Goal: Task Accomplishment & Management: Use online tool/utility

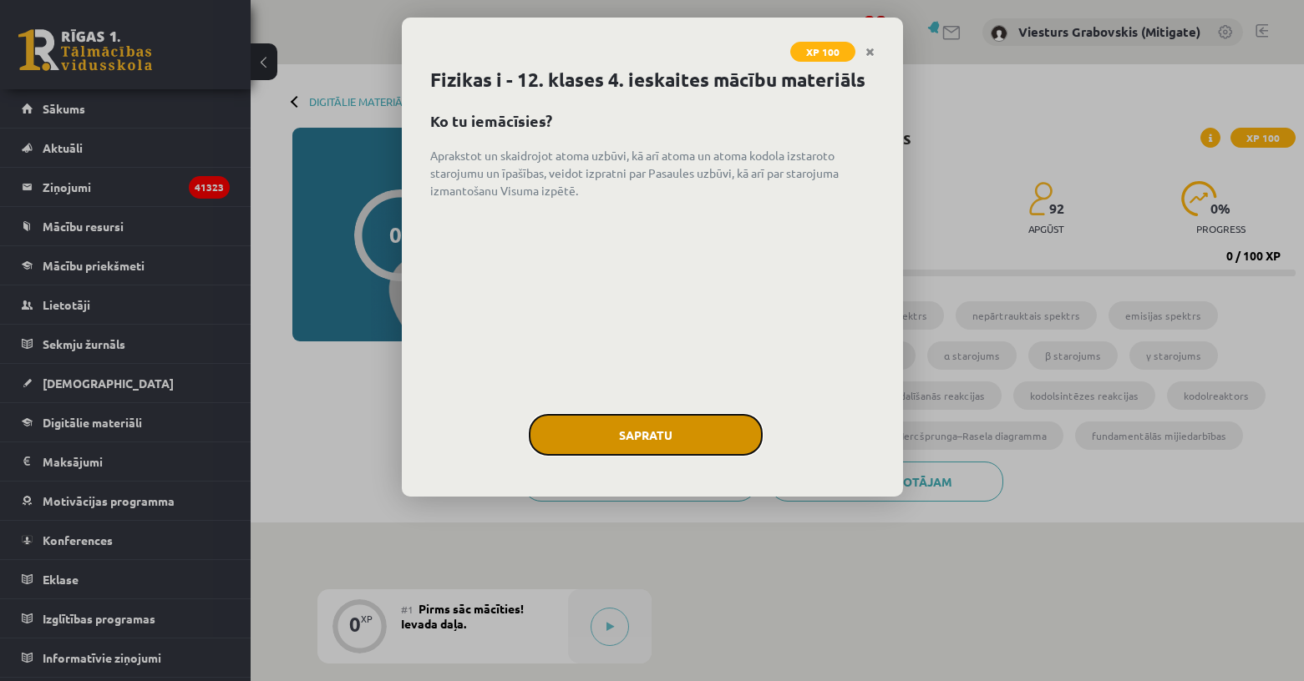
click at [656, 437] on button "Sapratu" at bounding box center [646, 435] width 234 height 42
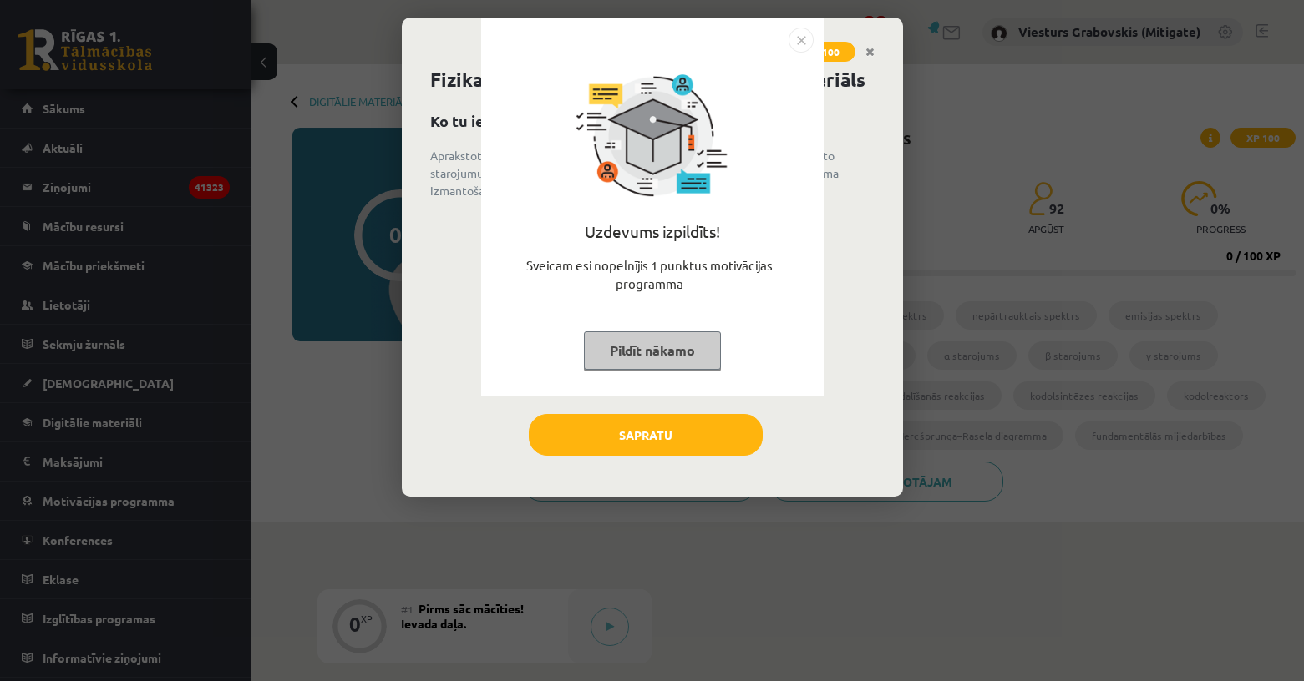
click at [646, 441] on div "Uzdevums izpildīts! Sveicam esi nopelnījis 1 punktus motivācijas programmā Pild…" at bounding box center [652, 340] width 1304 height 681
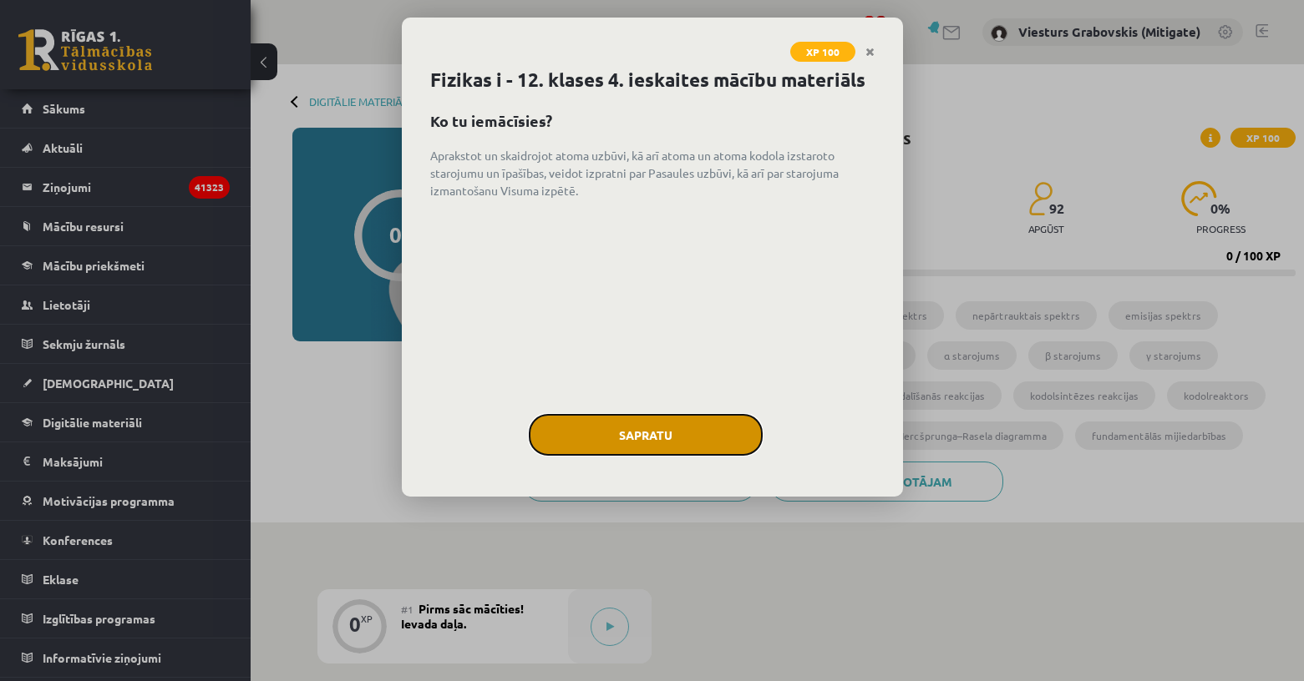
click at [646, 445] on button "Sapratu" at bounding box center [646, 435] width 234 height 42
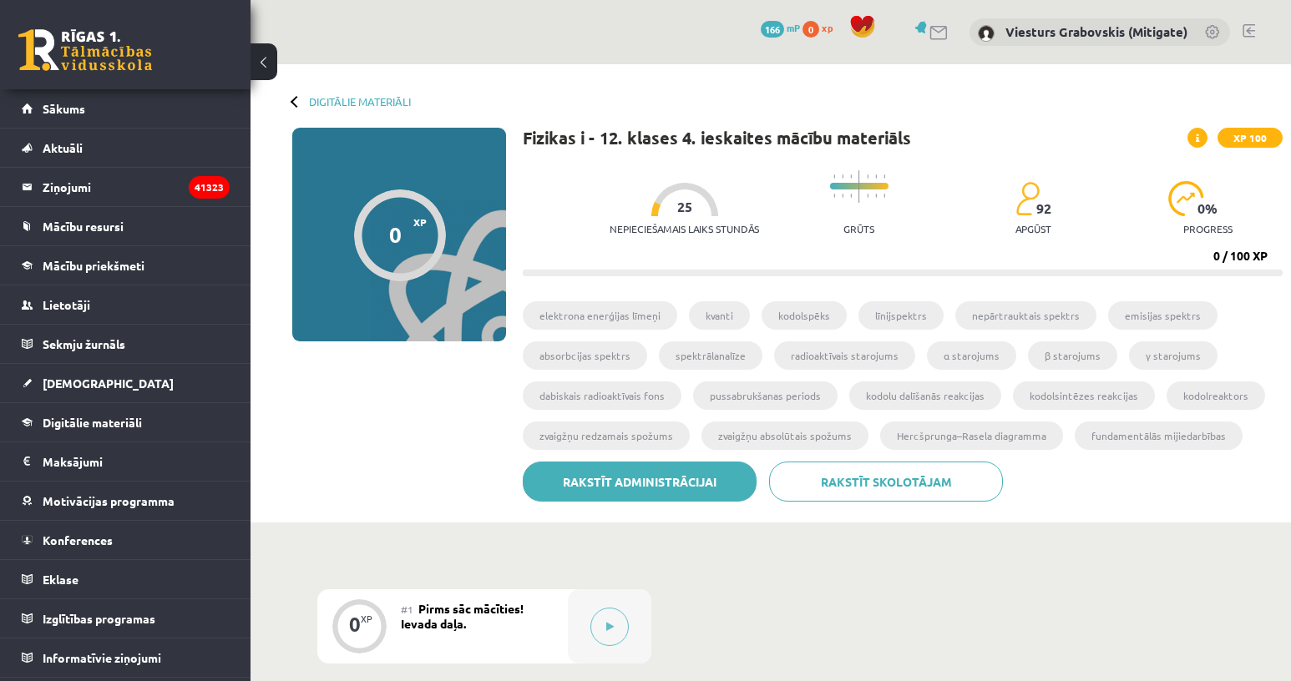
click at [649, 478] on link "Rakstīt administrācijai" at bounding box center [640, 482] width 234 height 40
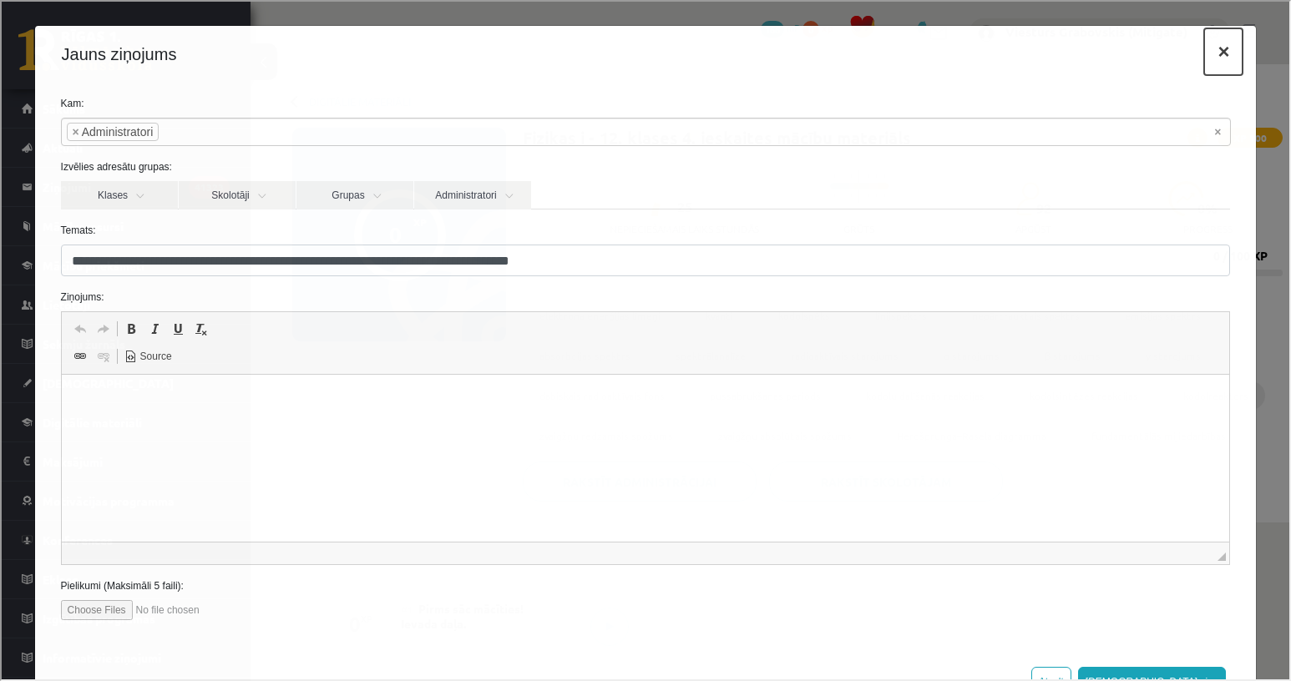
click at [1211, 48] on button "×" at bounding box center [1222, 50] width 38 height 47
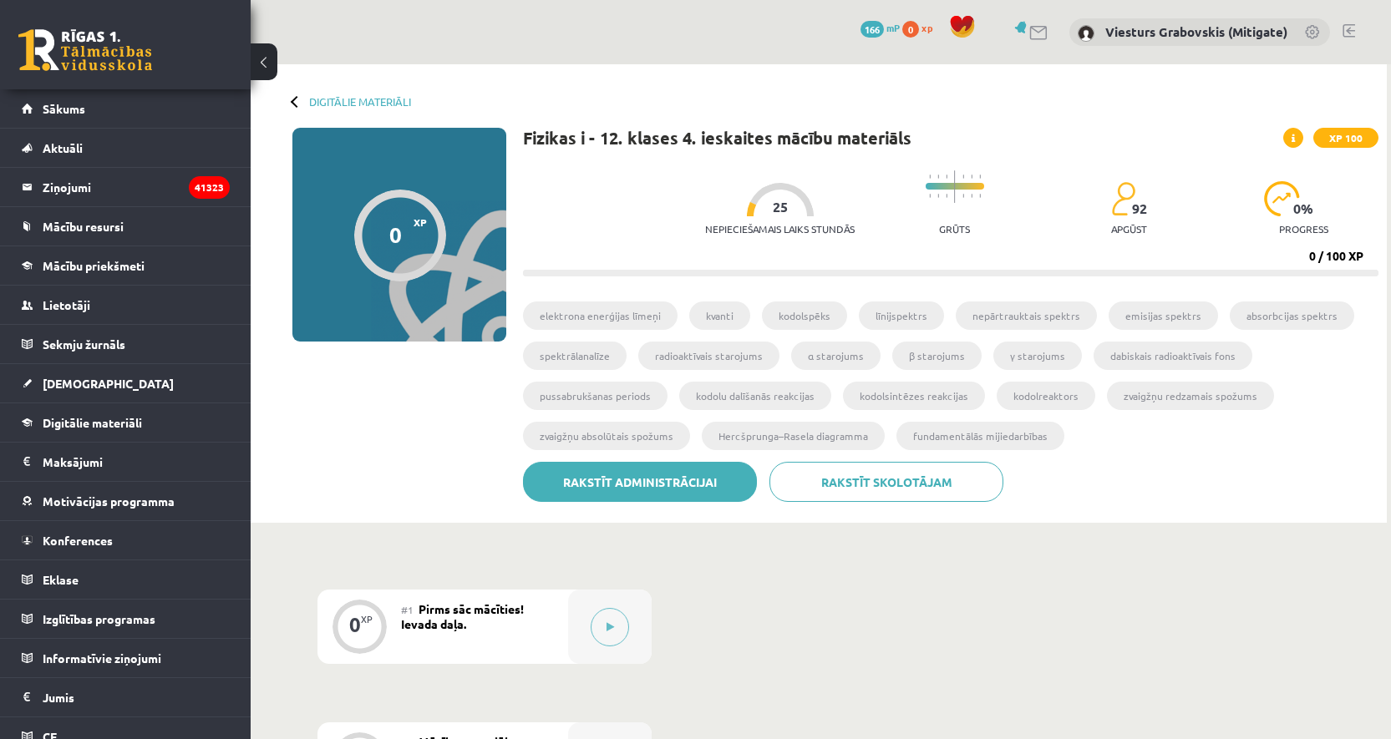
click at [631, 469] on link "Rakstīt administrācijai" at bounding box center [640, 482] width 234 height 40
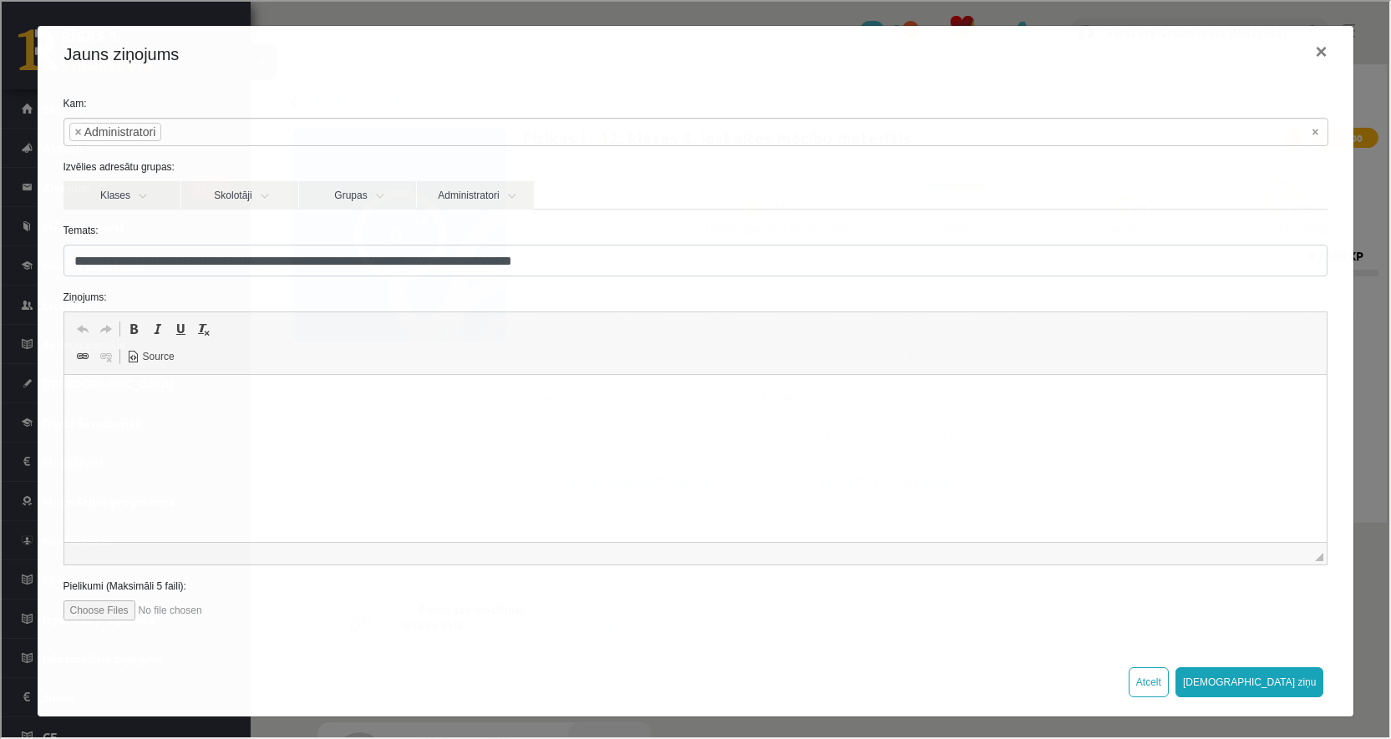
click at [1303, 43] on div "Jauns ziņojums ×" at bounding box center [694, 52] width 1316 height 57
click at [1303, 52] on button "×" at bounding box center [1318, 50] width 38 height 47
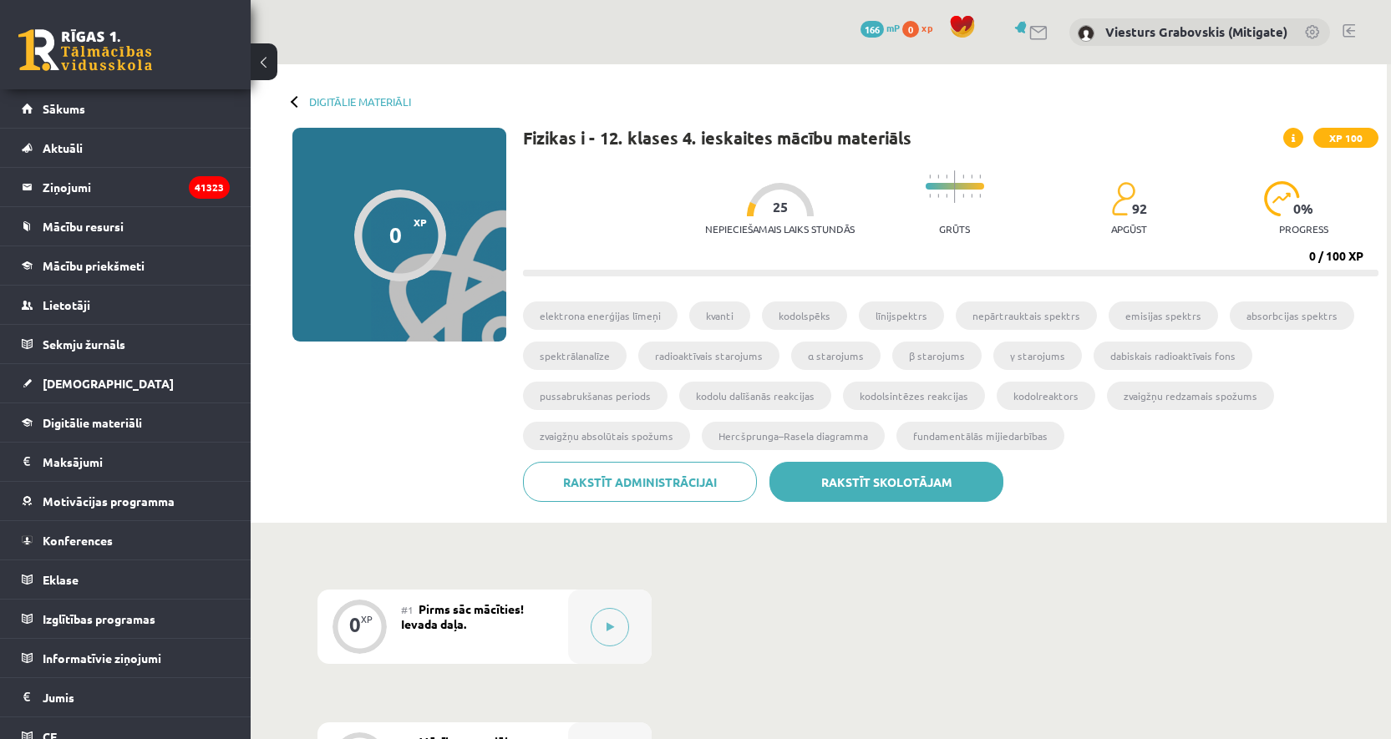
click at [864, 475] on link "Rakstīt skolotājam" at bounding box center [886, 482] width 234 height 40
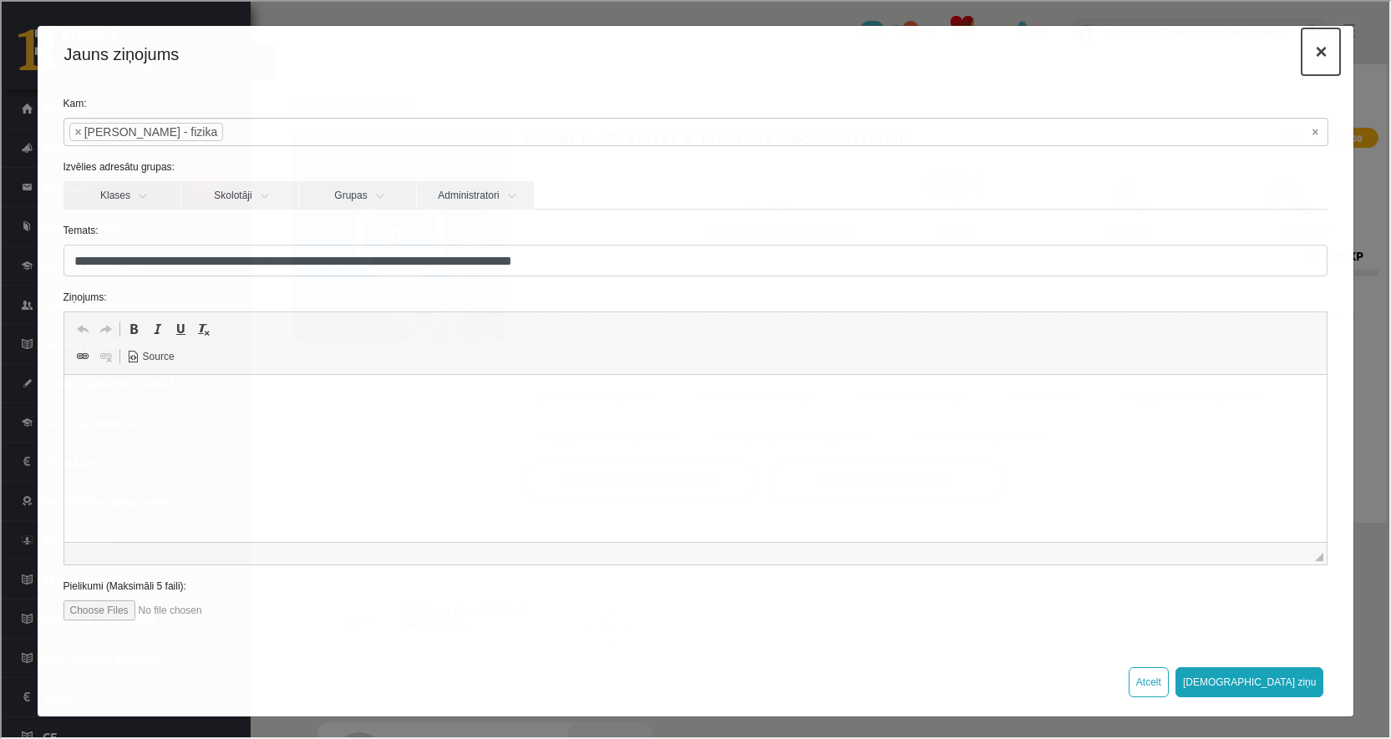
click at [1303, 49] on button "×" at bounding box center [1318, 50] width 38 height 47
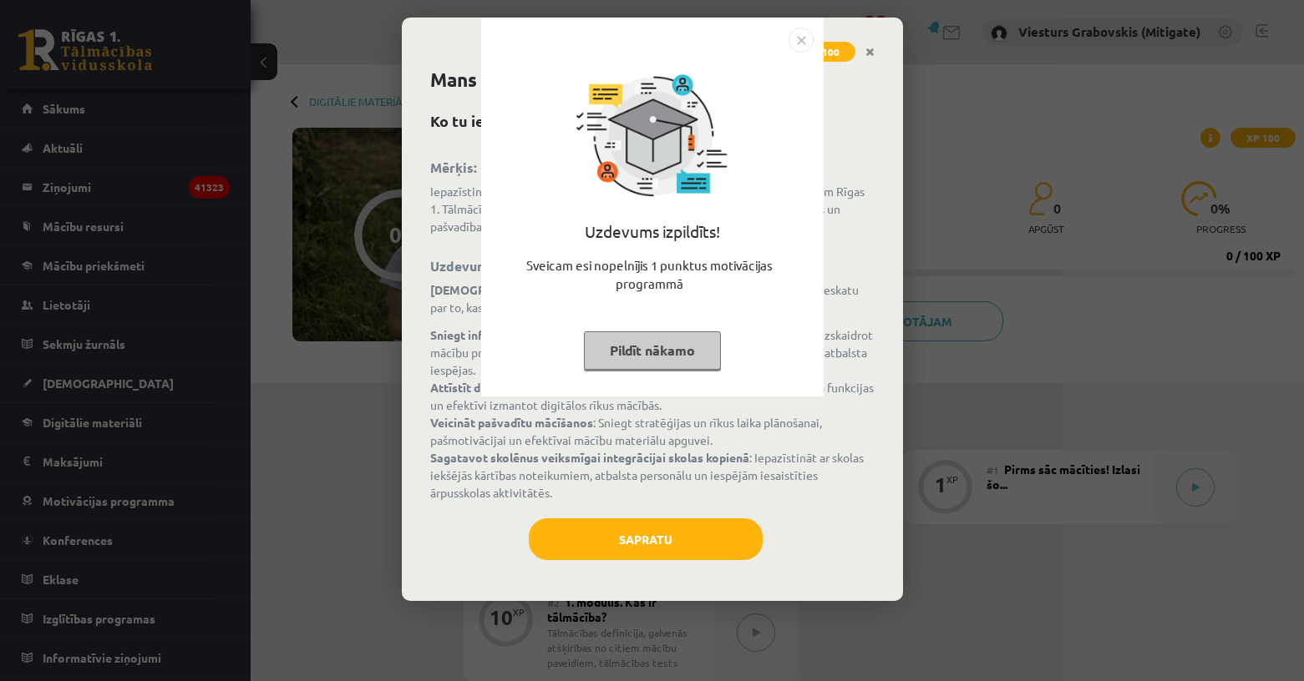
click at [804, 39] on img "Close" at bounding box center [800, 40] width 25 height 25
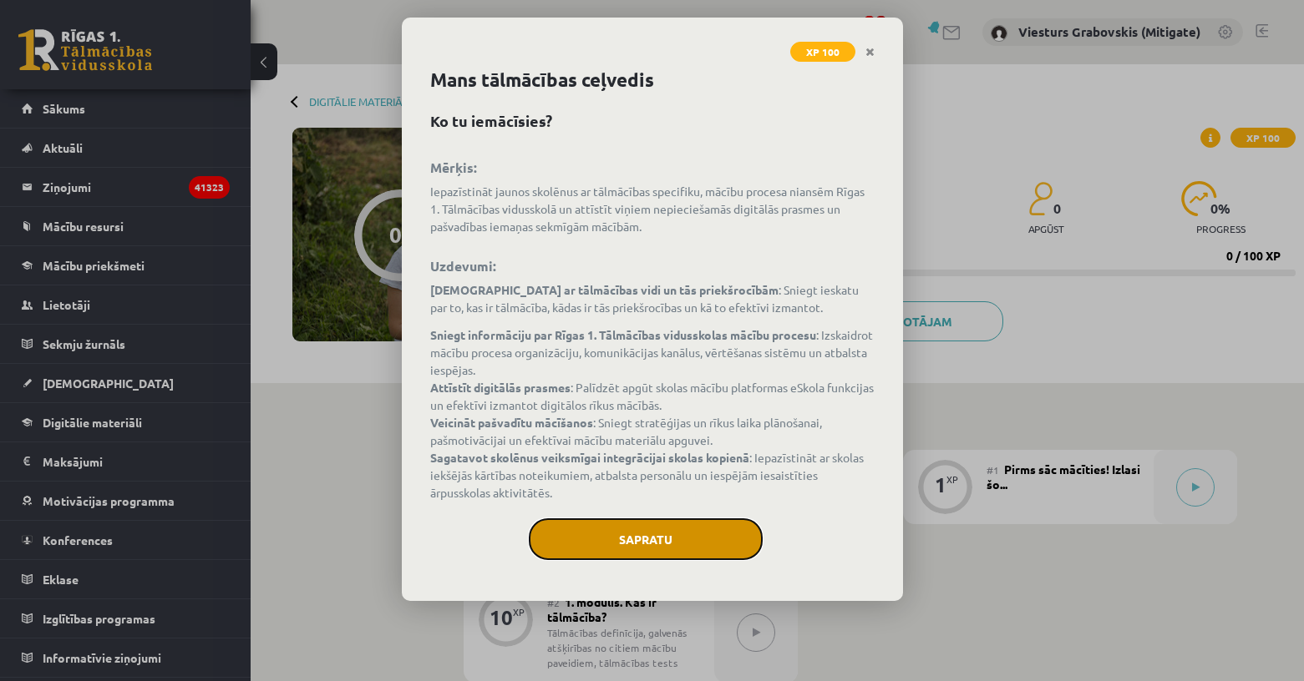
click at [646, 533] on button "Sapratu" at bounding box center [646, 540] width 234 height 42
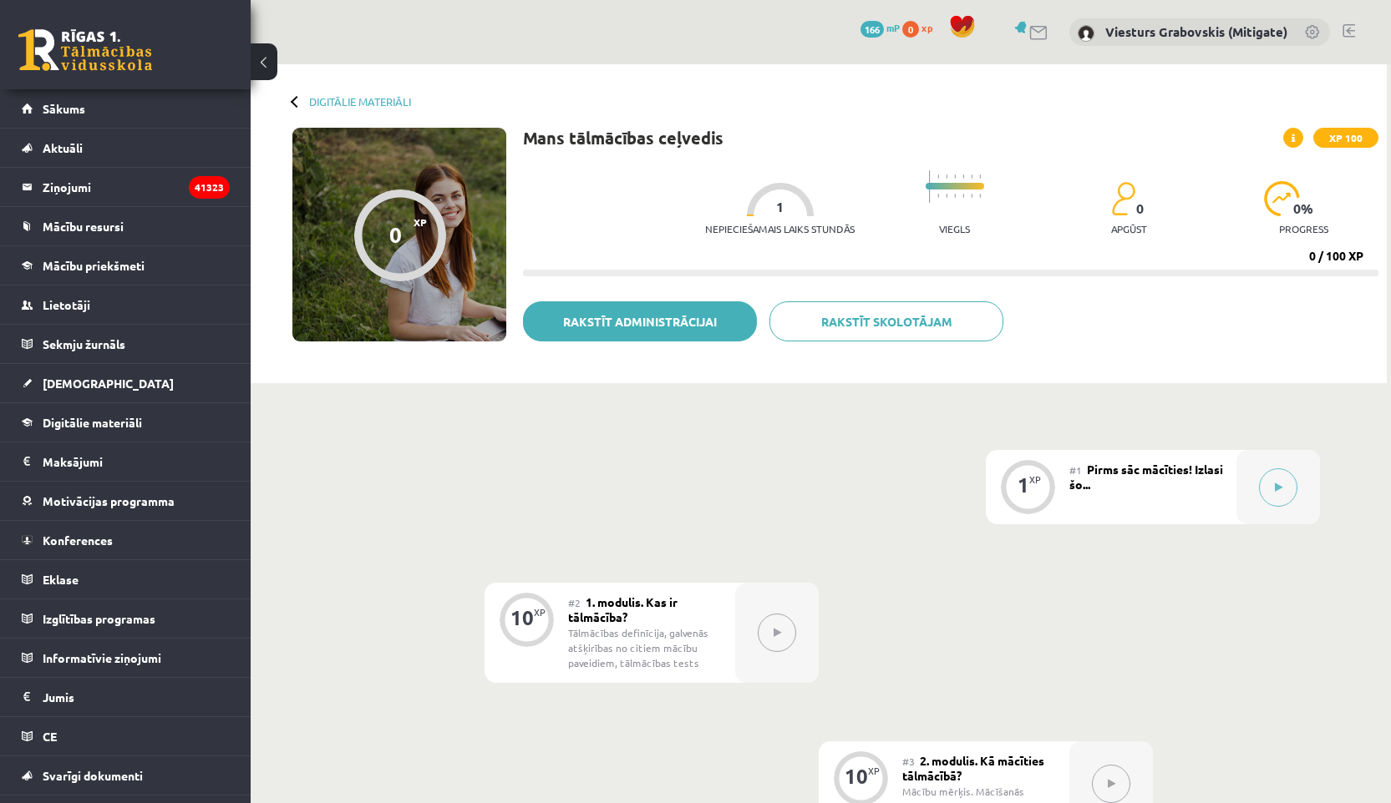
click at [626, 320] on link "Rakstīt administrācijai" at bounding box center [640, 321] width 234 height 40
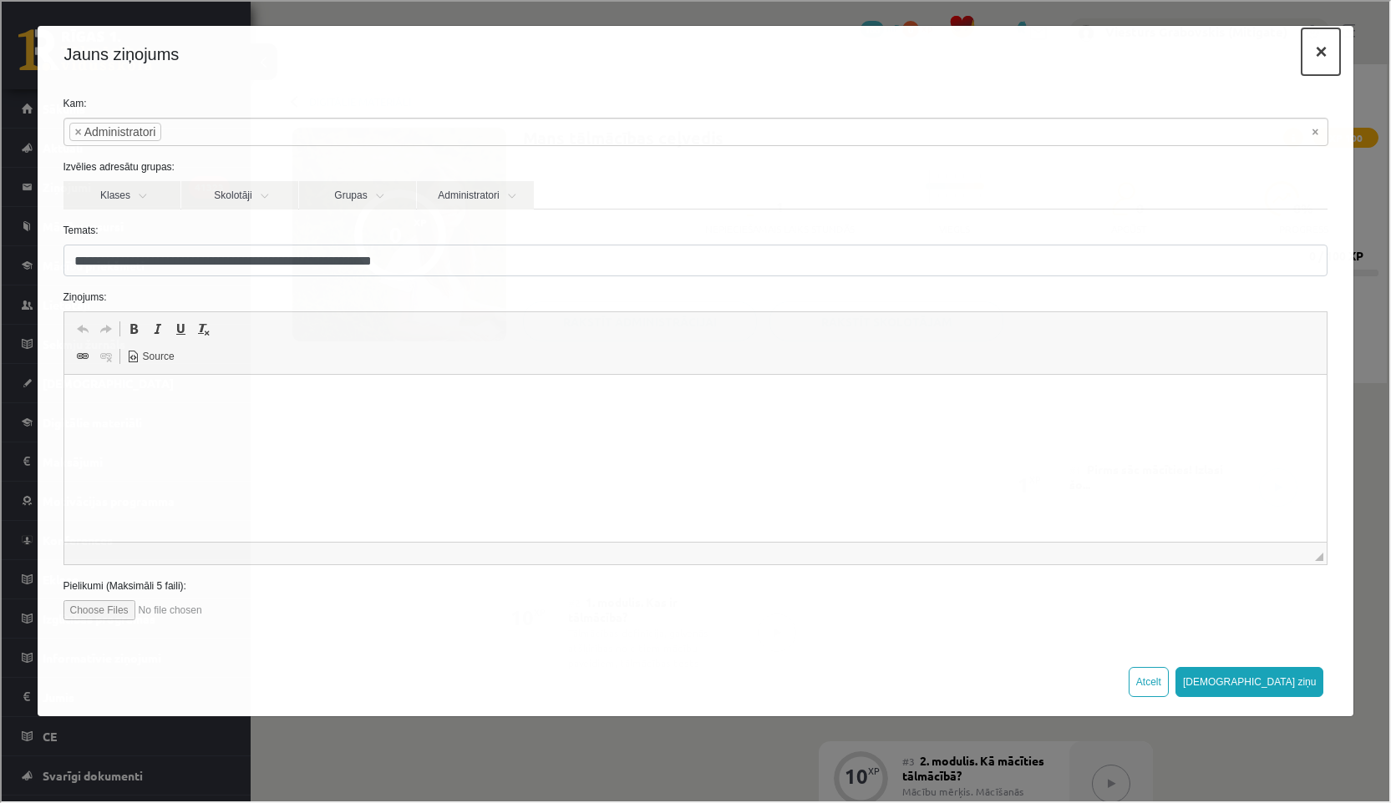
click at [1303, 53] on button "×" at bounding box center [1318, 50] width 38 height 47
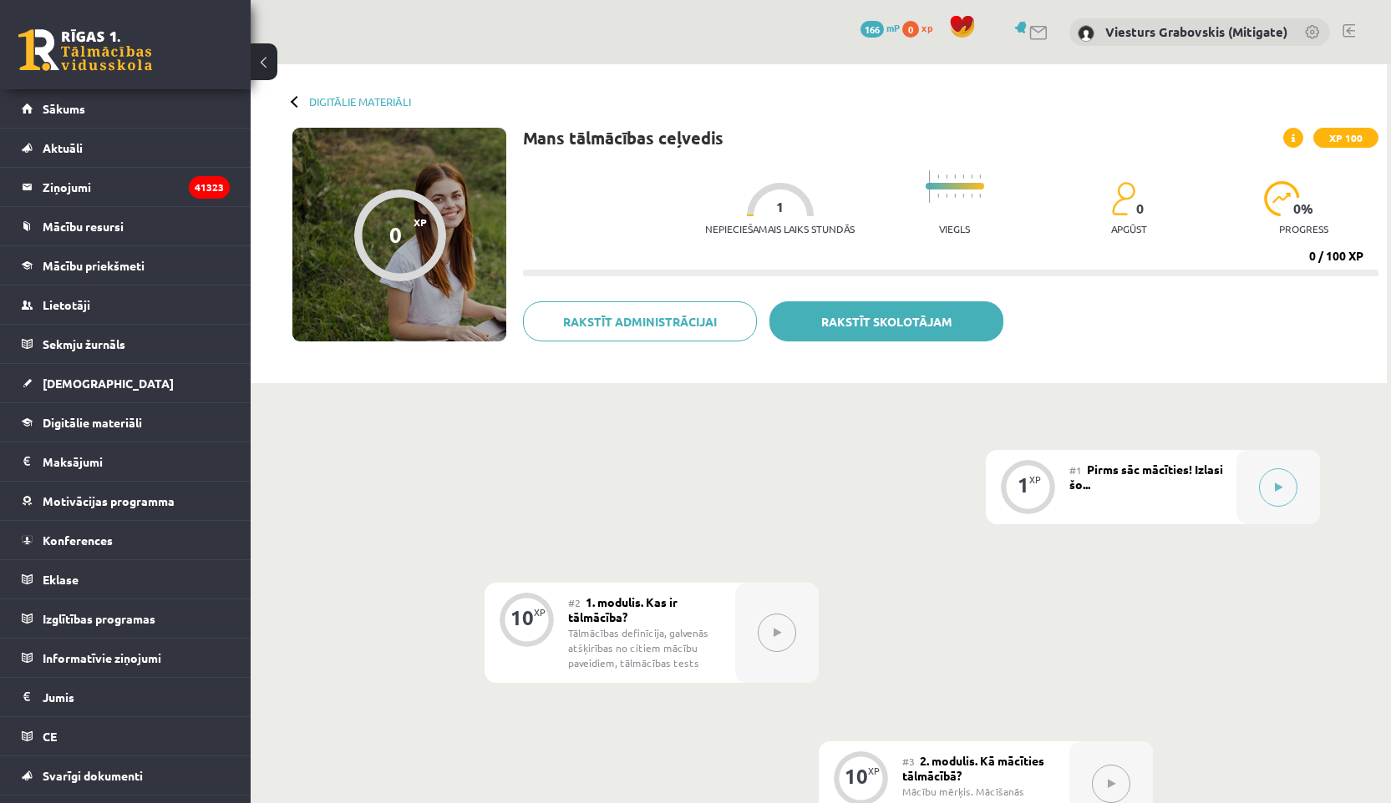
click at [844, 325] on link "Rakstīt skolotājam" at bounding box center [886, 321] width 234 height 40
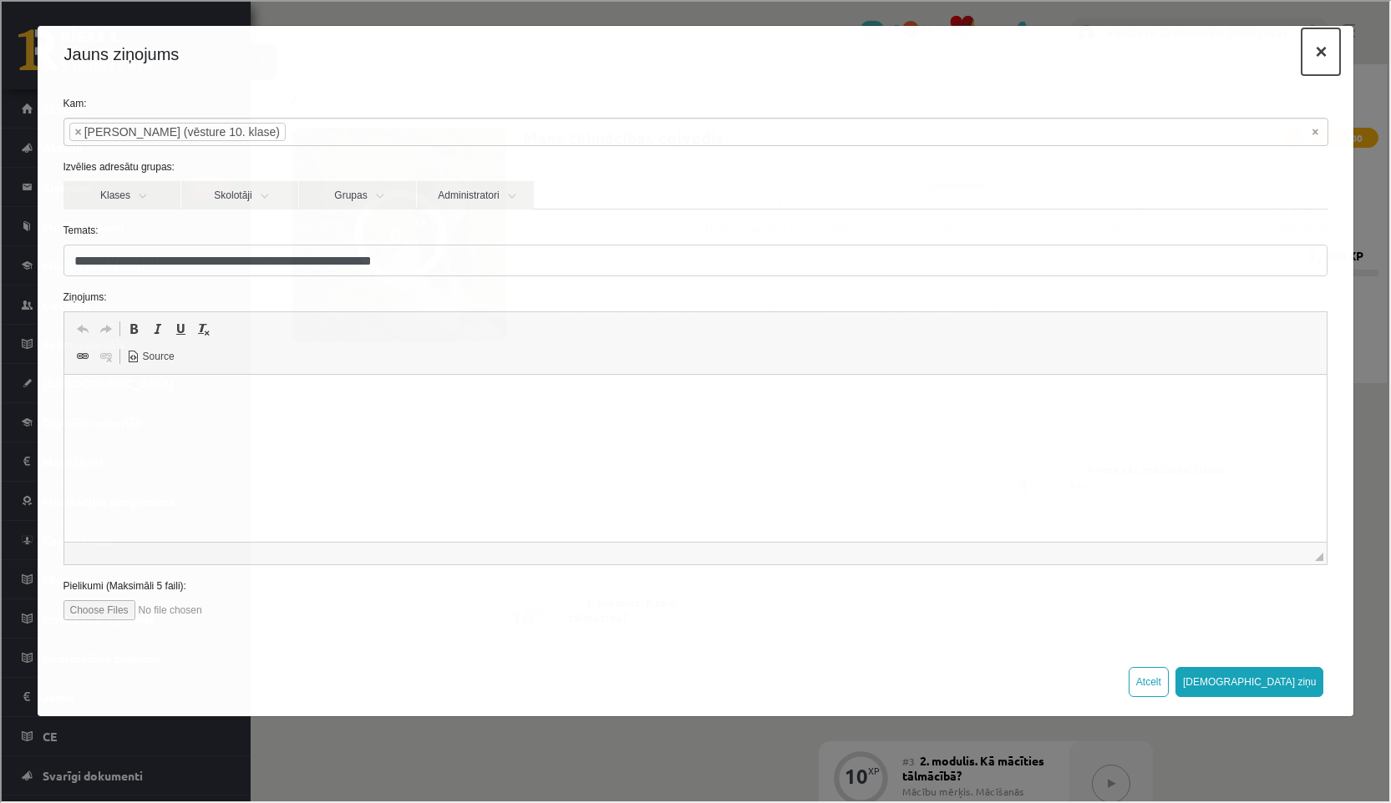
click at [1303, 46] on button "×" at bounding box center [1318, 50] width 38 height 47
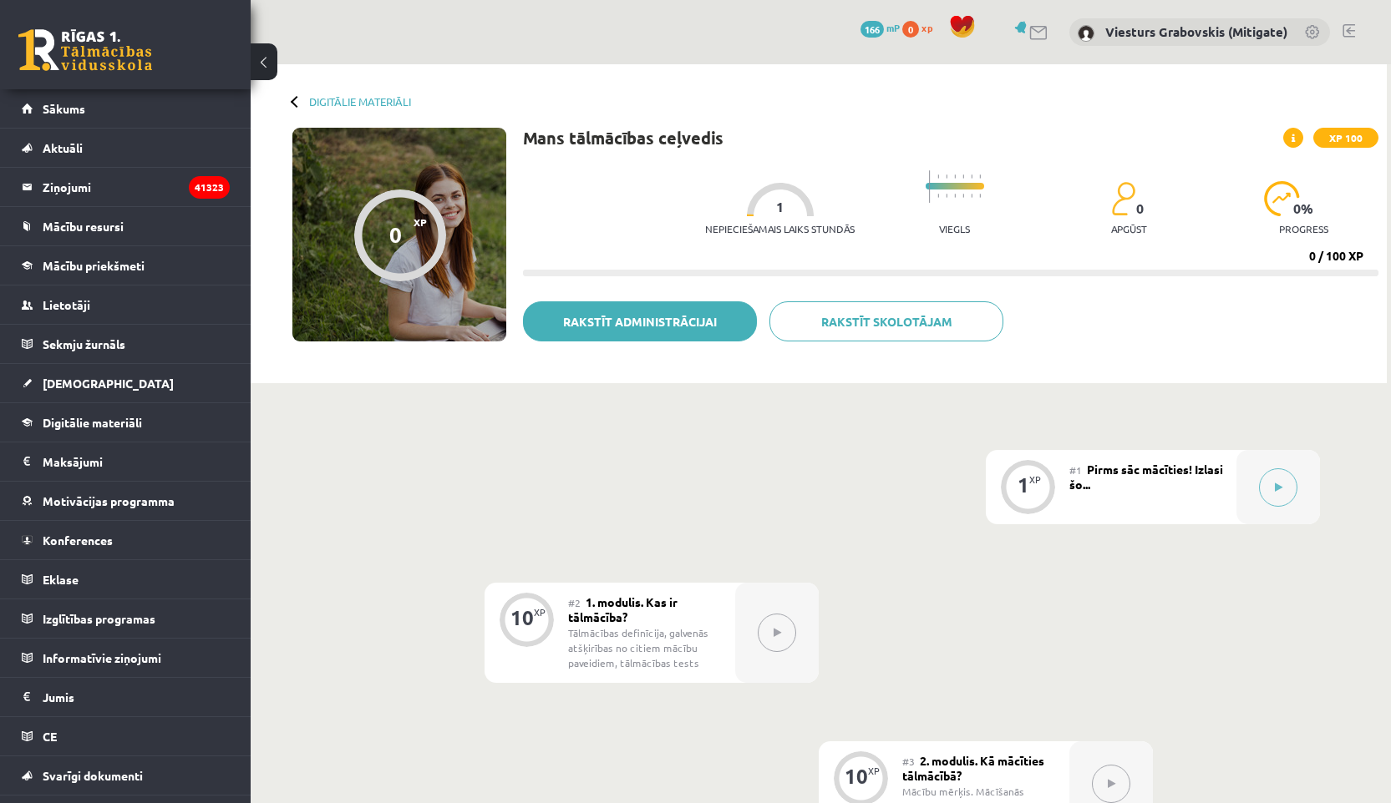
click at [614, 322] on link "Rakstīt administrācijai" at bounding box center [640, 321] width 234 height 40
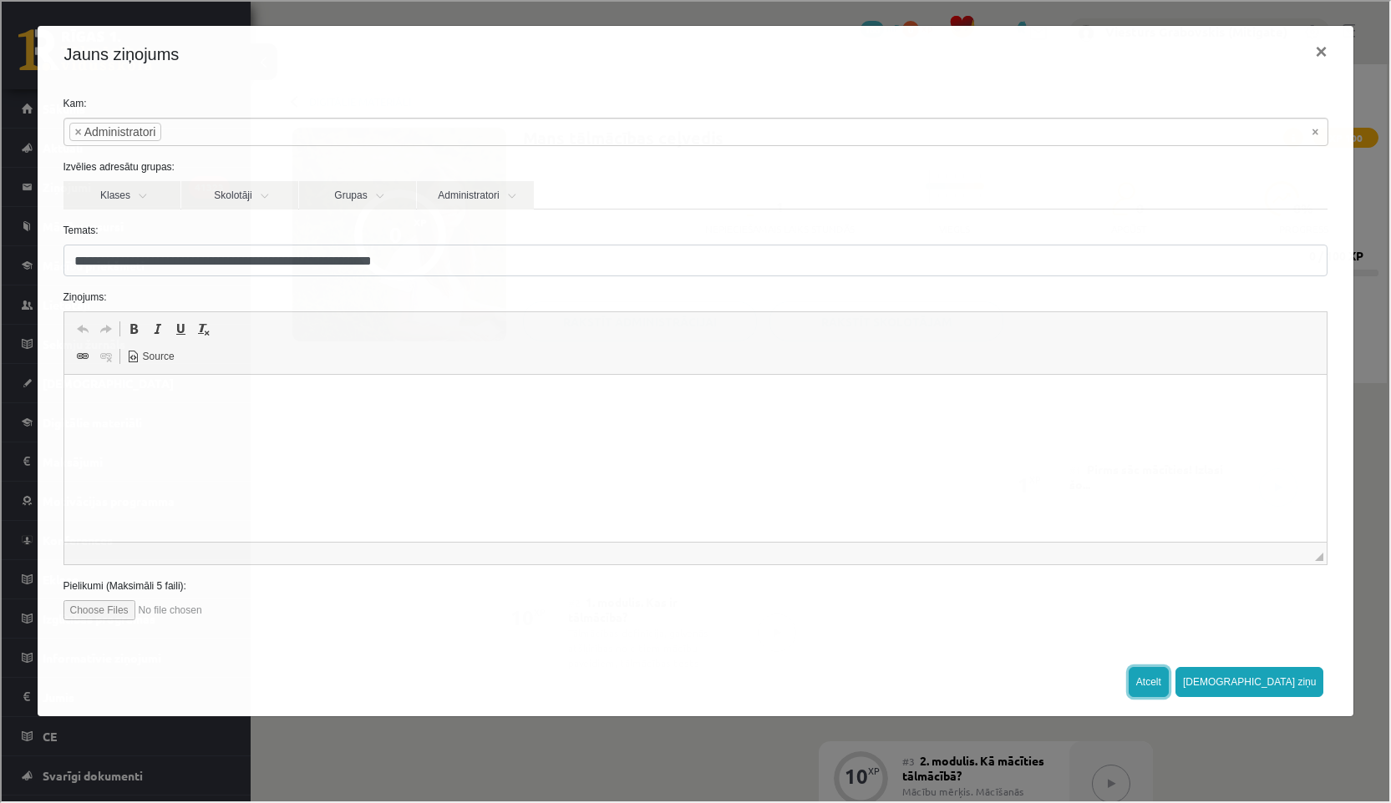
click at [1167, 681] on button "Atcelt" at bounding box center [1147, 681] width 40 height 30
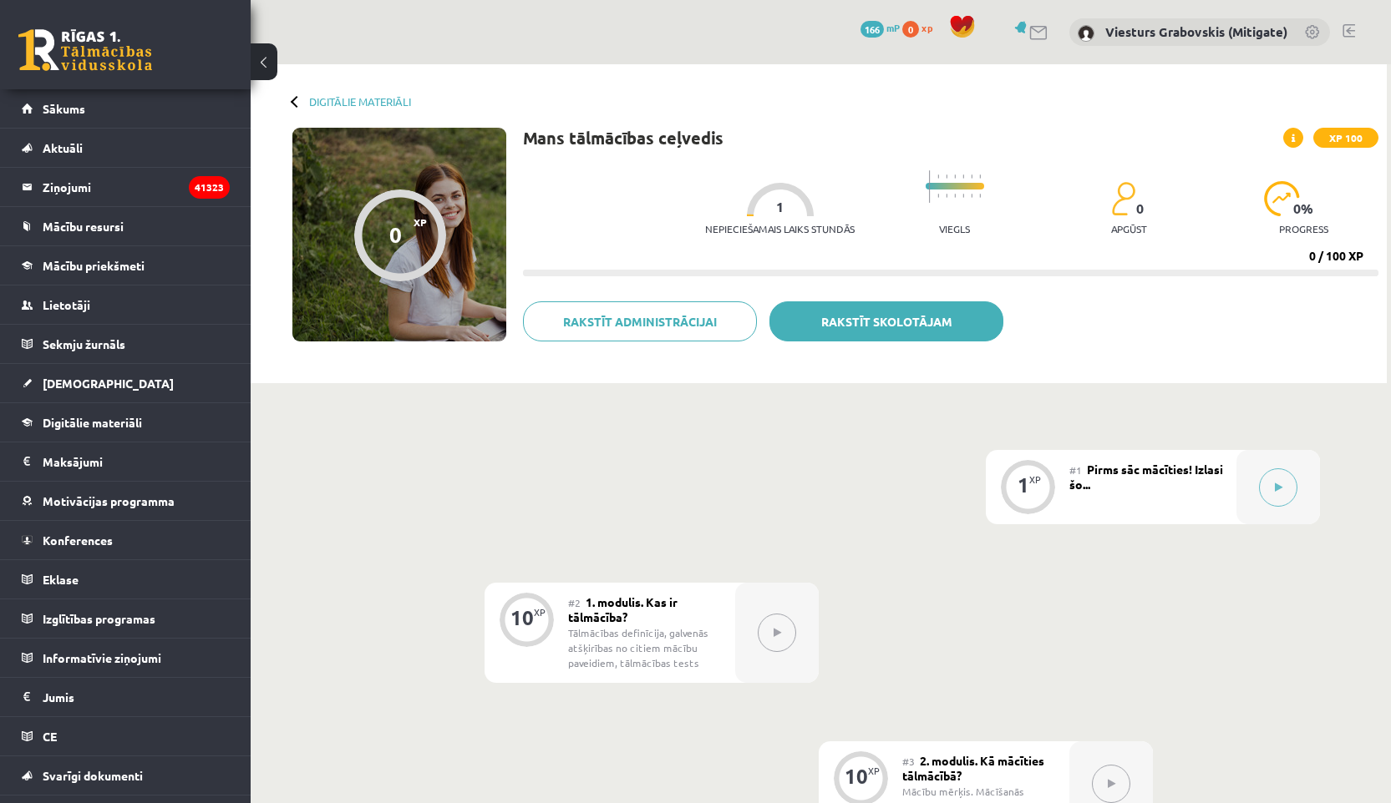
click at [847, 326] on link "Rakstīt skolotājam" at bounding box center [886, 321] width 234 height 40
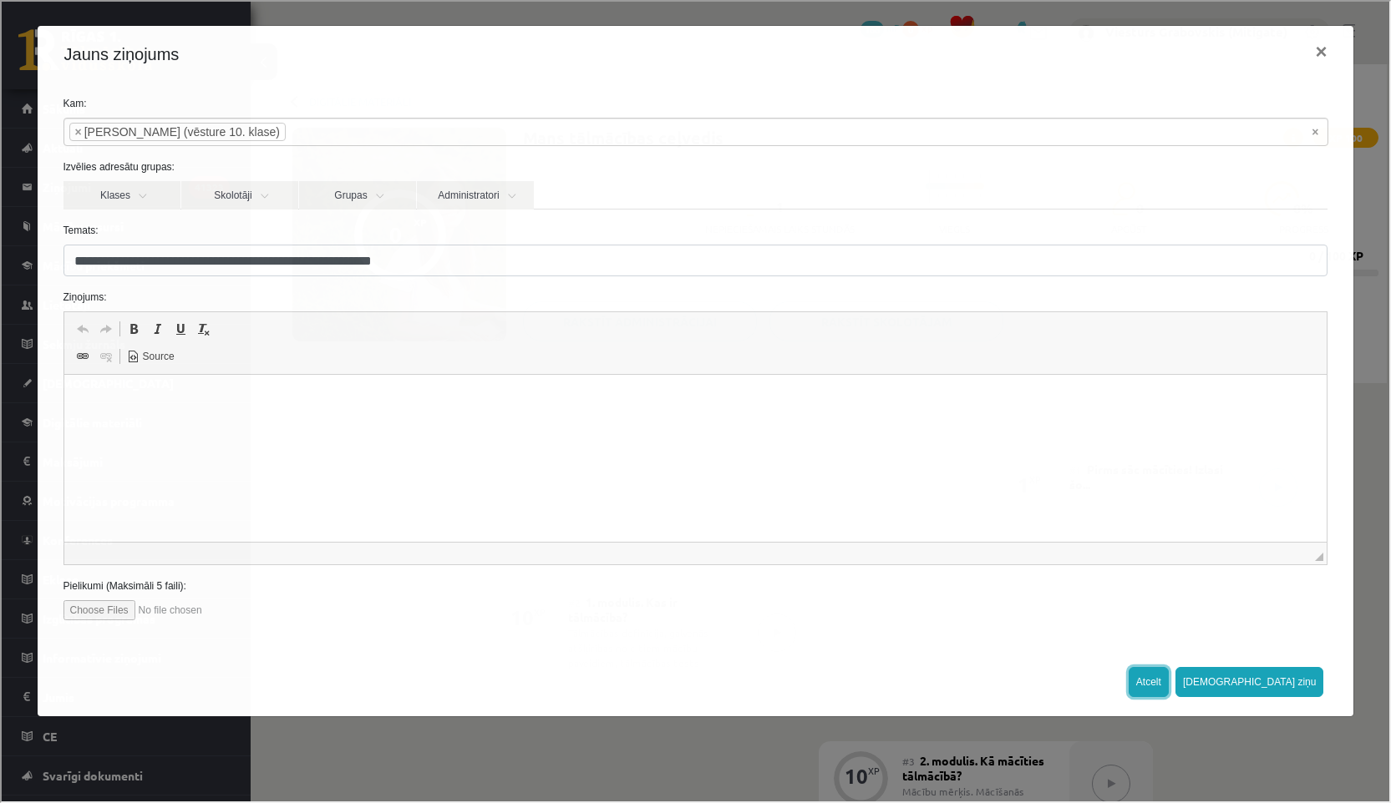
click at [1167, 681] on button "Atcelt" at bounding box center [1147, 681] width 40 height 30
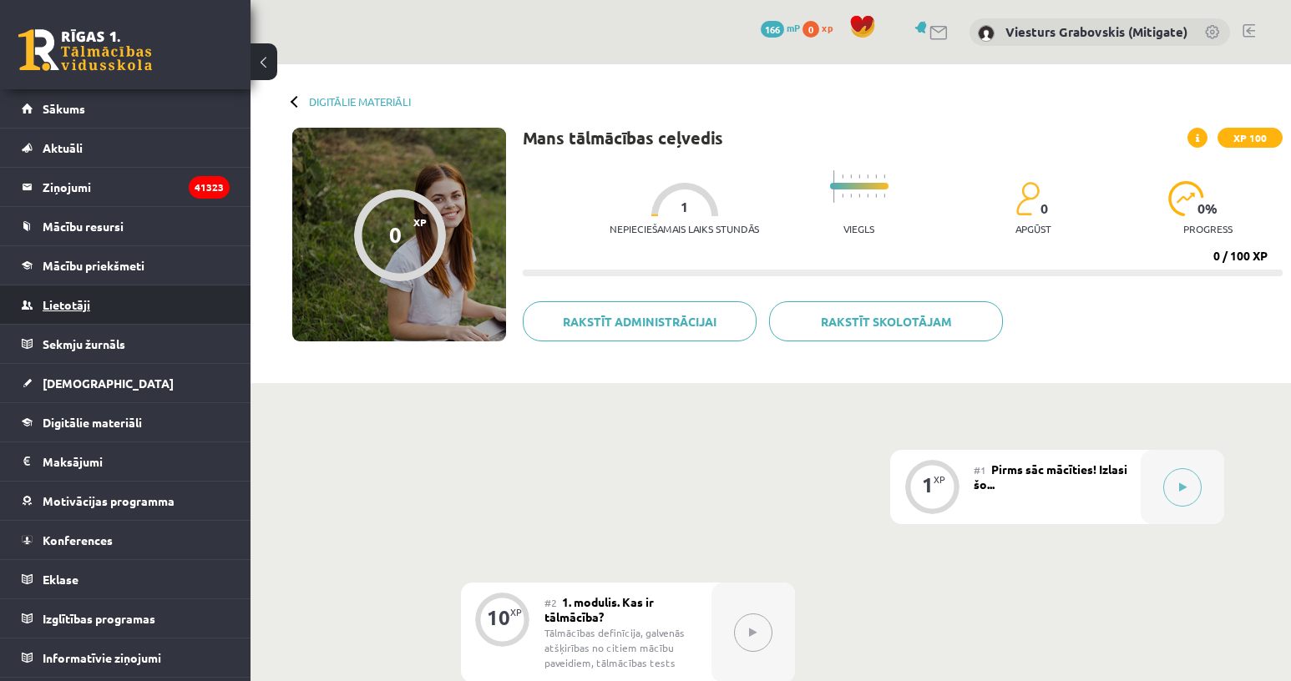
click at [84, 301] on span "Lietotāji" at bounding box center [67, 304] width 48 height 15
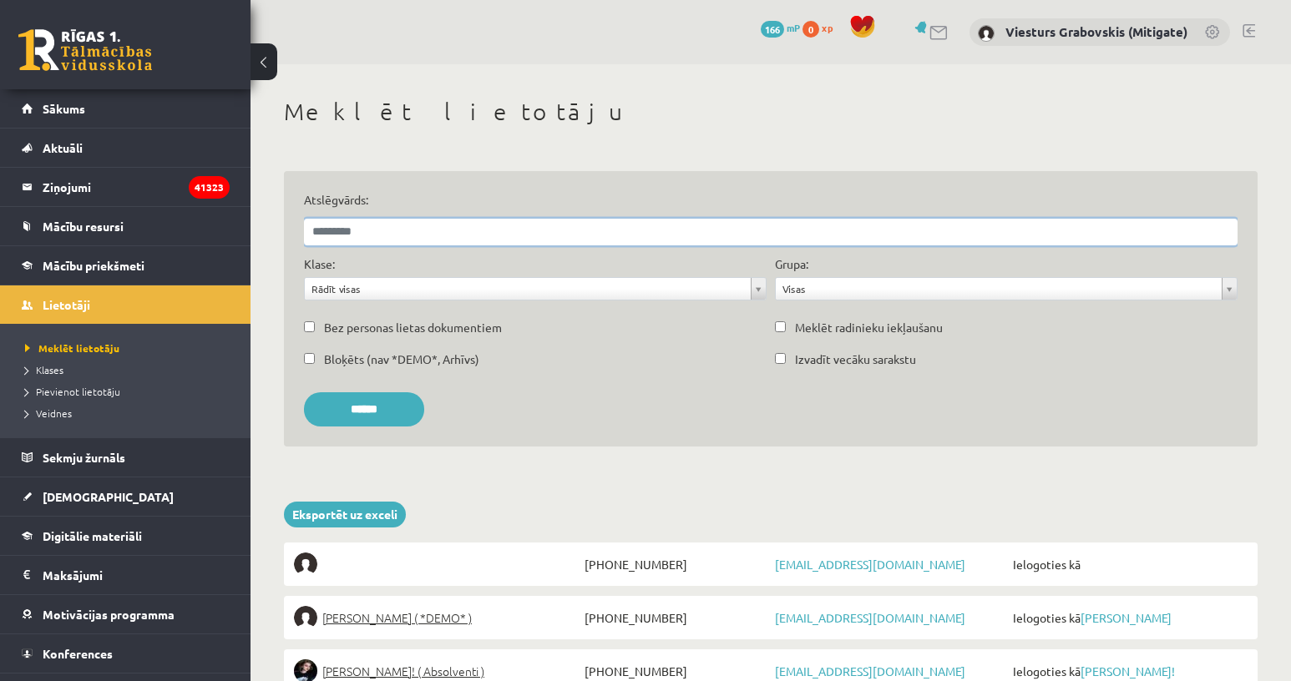
click at [361, 222] on input "Atslēgvārds:" at bounding box center [771, 232] width 934 height 27
type input "***"
click at [360, 414] on input "******" at bounding box center [364, 410] width 120 height 34
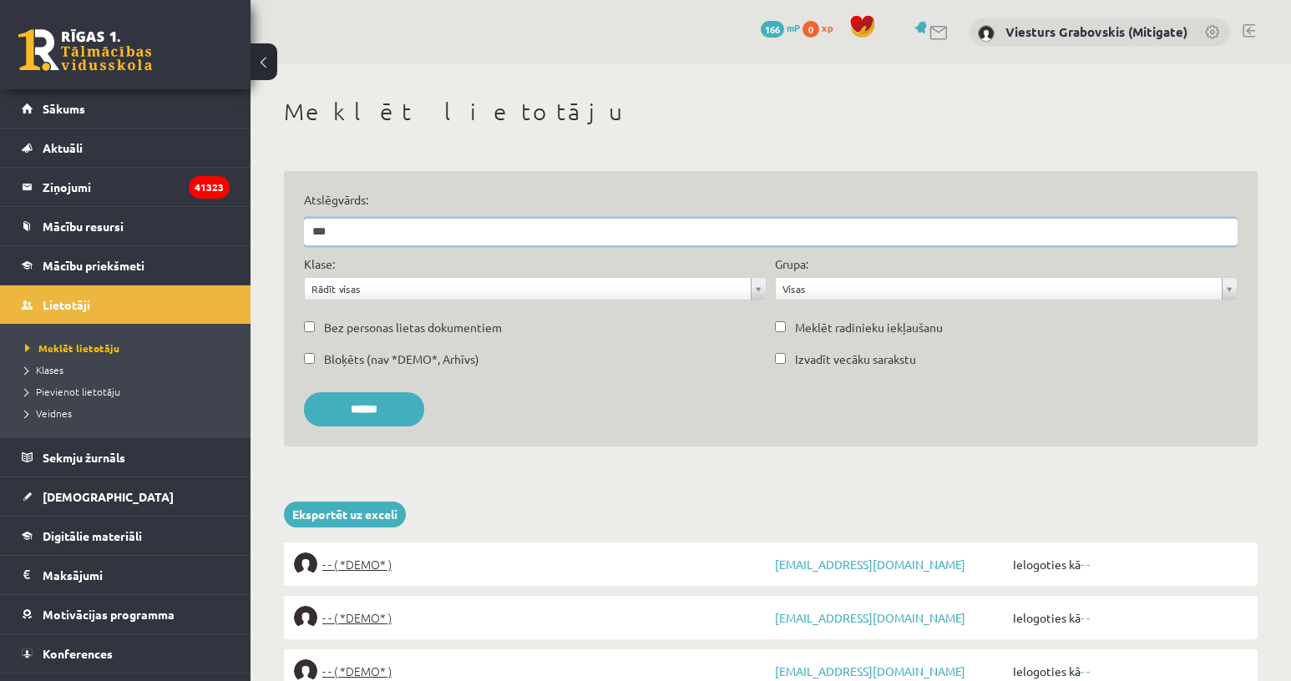
drag, startPoint x: 347, startPoint y: 234, endPoint x: 269, endPoint y: 222, distance: 79.4
click at [352, 228] on input "Atslēgvārds:" at bounding box center [771, 232] width 934 height 27
type input "**********"
click at [367, 408] on input "******" at bounding box center [364, 410] width 120 height 34
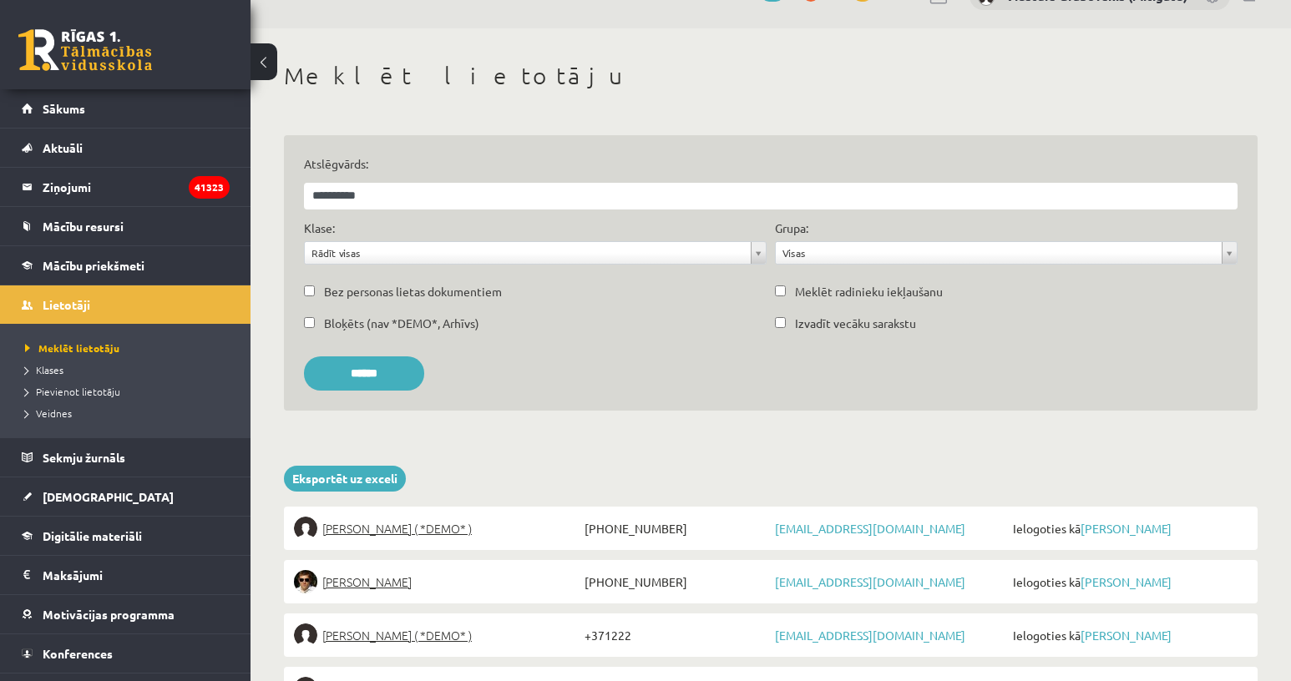
scroll to position [61, 0]
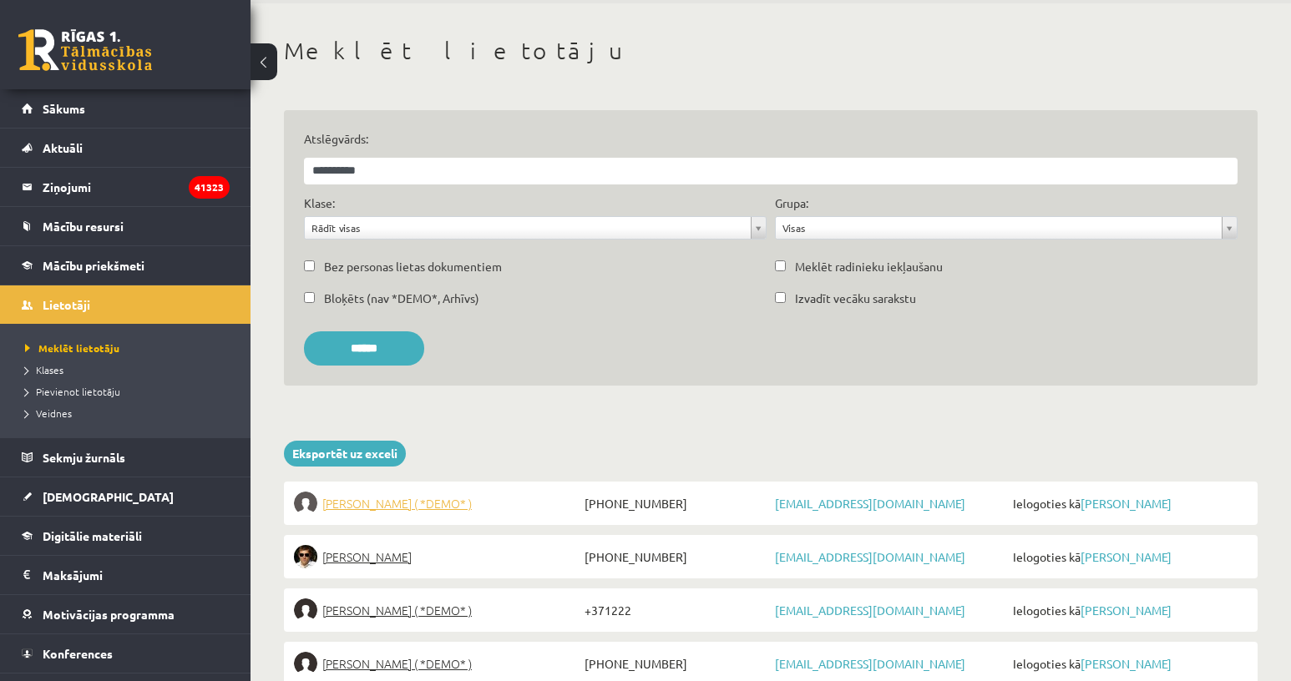
click at [342, 508] on span "Ivo Capins ( *DEMO* )" at bounding box center [396, 503] width 149 height 23
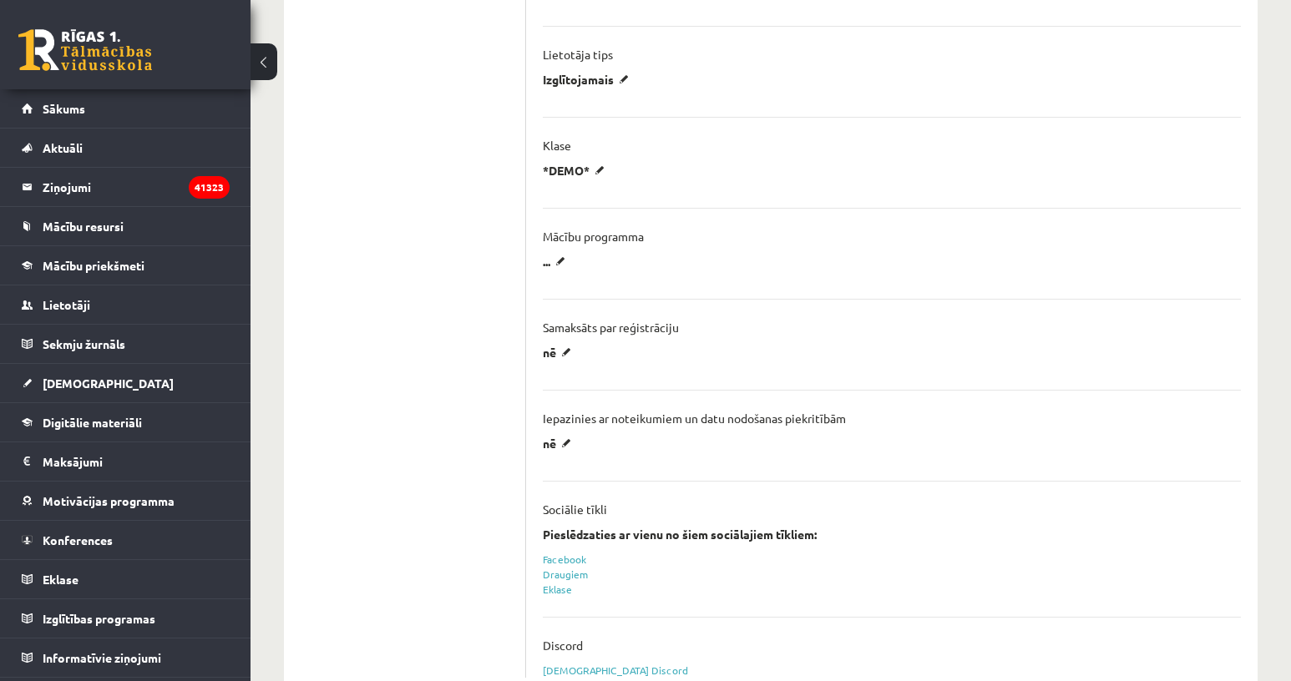
scroll to position [608, 0]
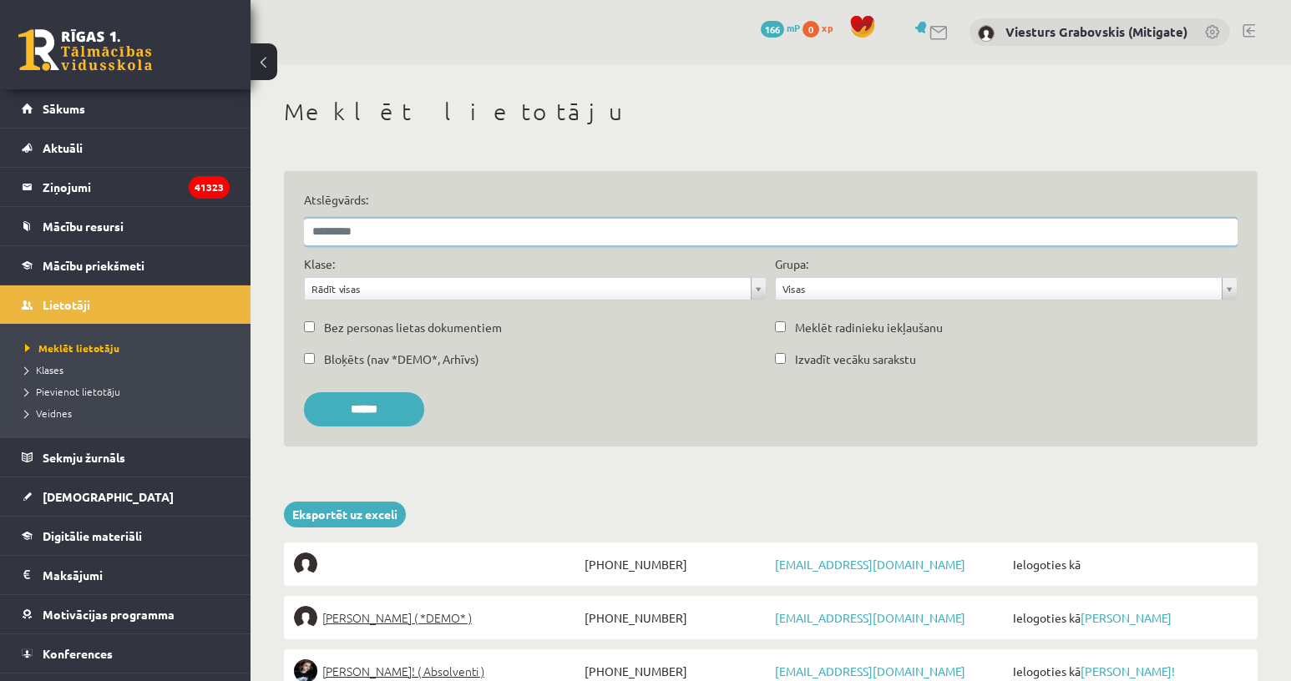
click at [367, 227] on input "Atslēgvārds:" at bounding box center [771, 232] width 934 height 27
type input "**********"
click at [357, 410] on input "******" at bounding box center [364, 410] width 120 height 34
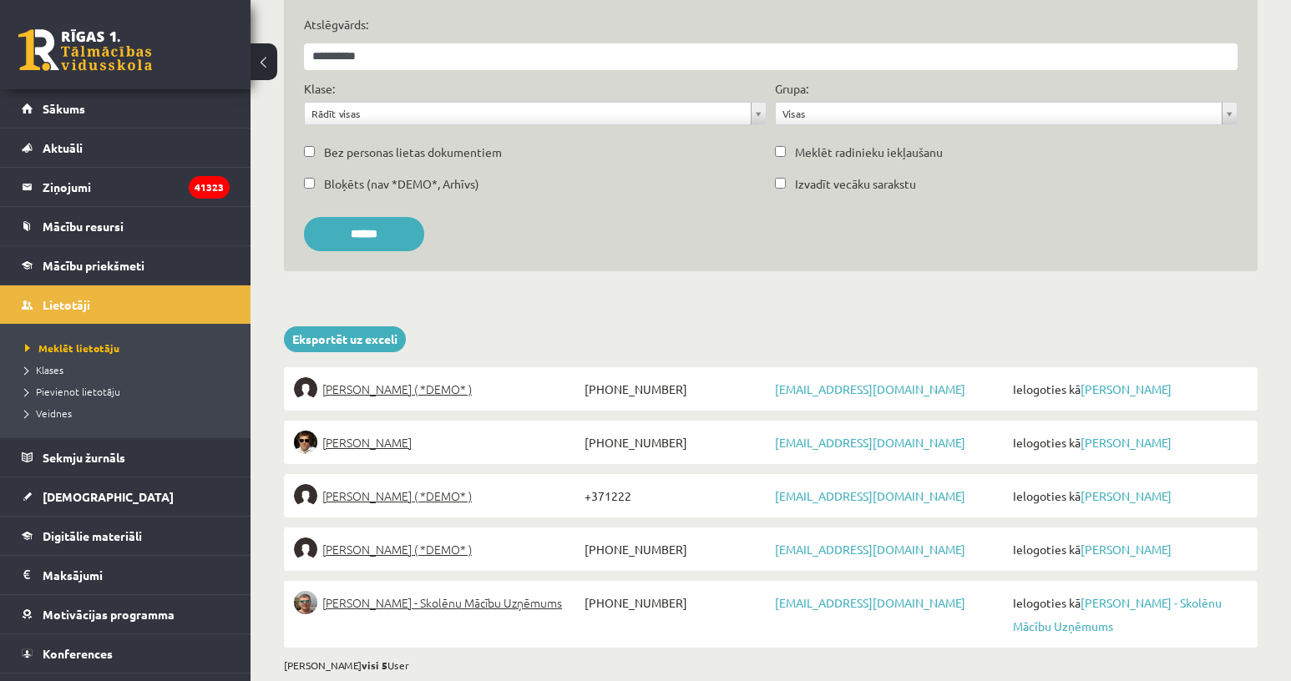
scroll to position [210, 0]
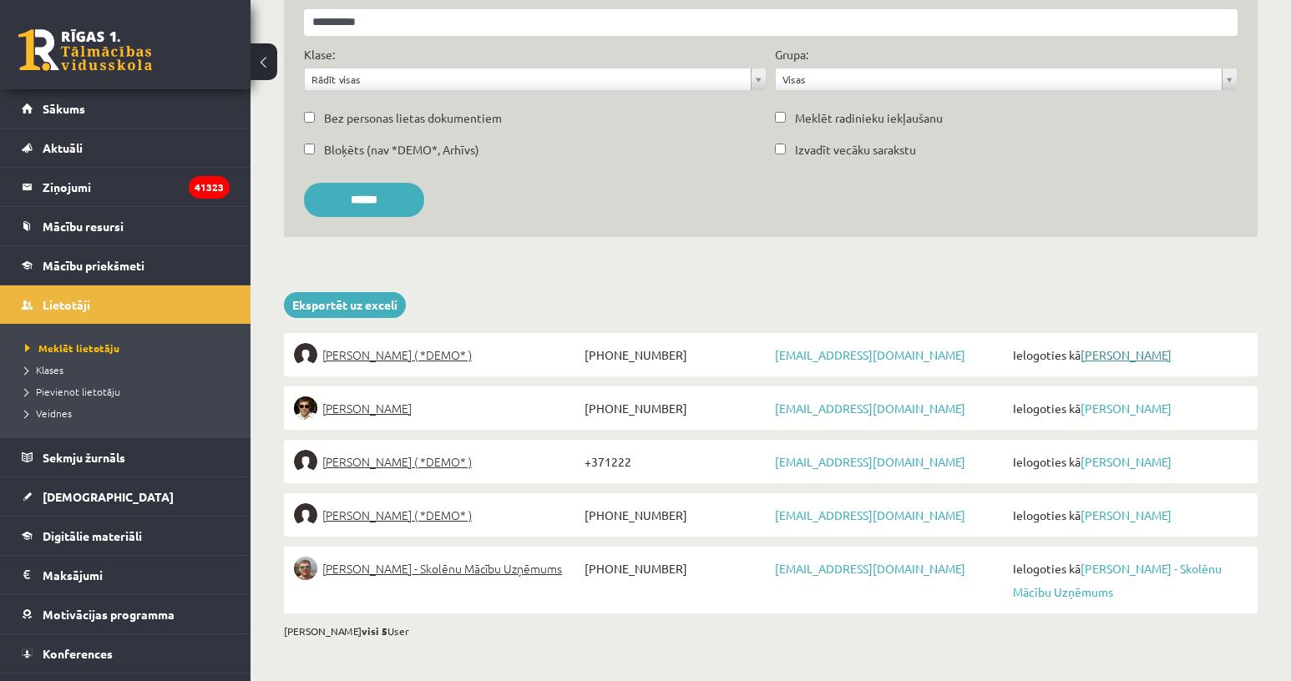
click at [1117, 359] on link "[PERSON_NAME]" at bounding box center [1126, 354] width 91 height 15
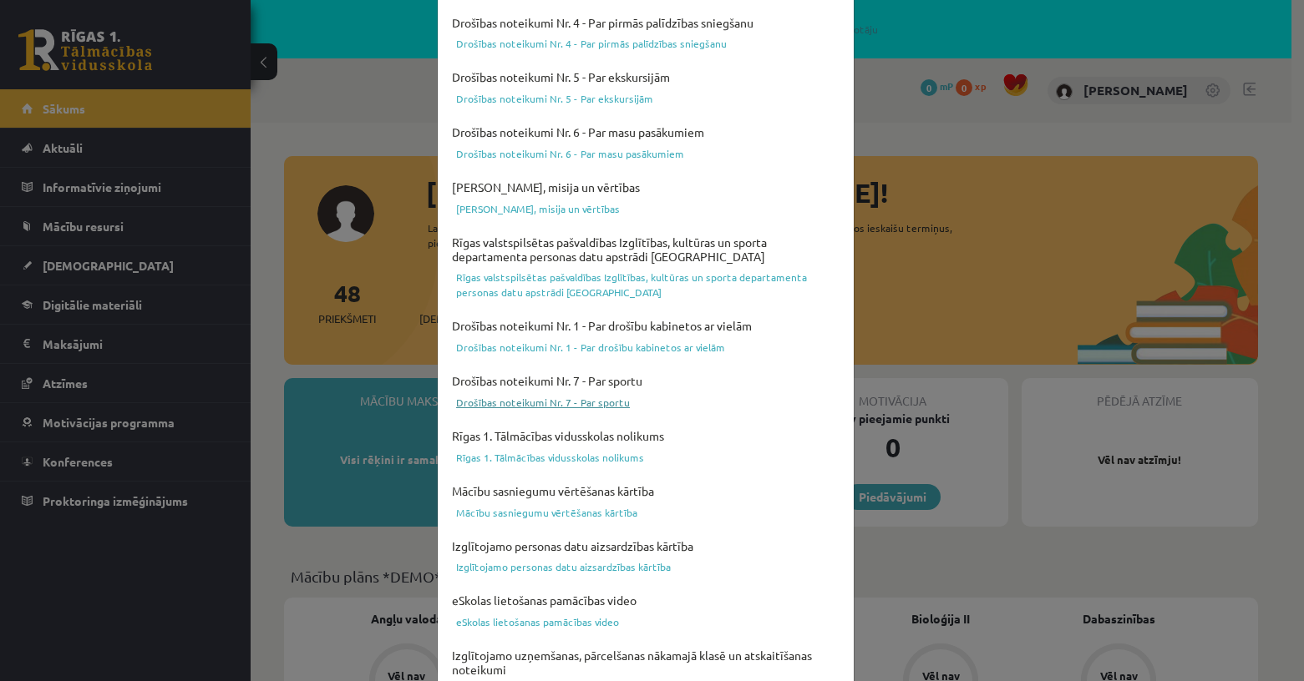
scroll to position [522, 0]
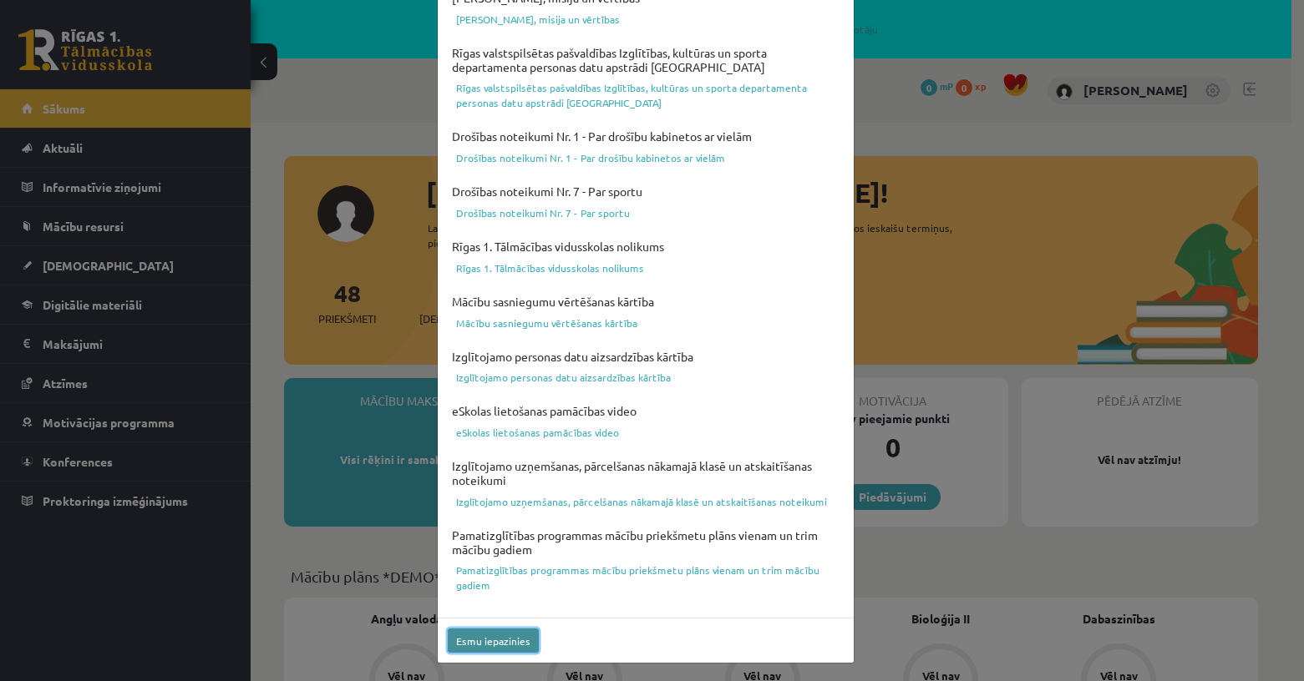
click at [509, 641] on button "Esmu iepazinies" at bounding box center [493, 641] width 91 height 24
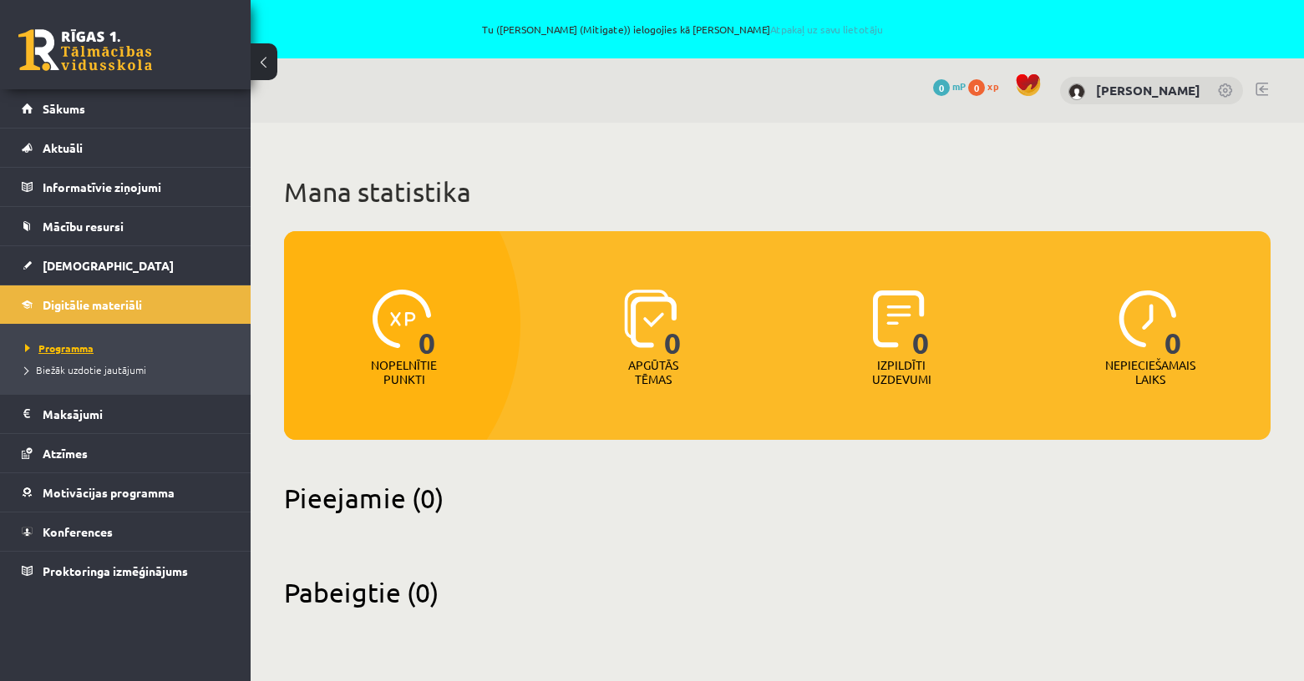
click at [63, 348] on span "Programma" at bounding box center [59, 348] width 68 height 13
click at [1263, 89] on link at bounding box center [1261, 89] width 13 height 13
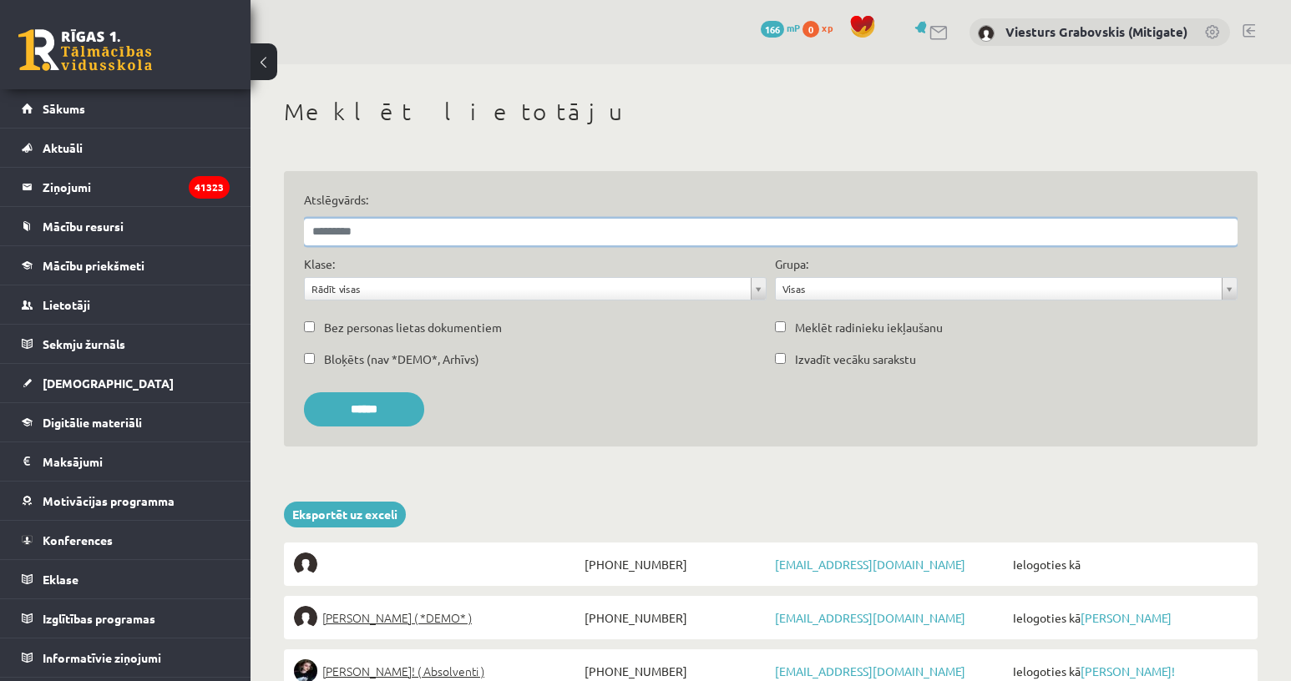
click at [358, 236] on input "Atslēgvārds:" at bounding box center [771, 232] width 934 height 27
type input "**********"
click at [371, 402] on input "******" at bounding box center [364, 410] width 120 height 34
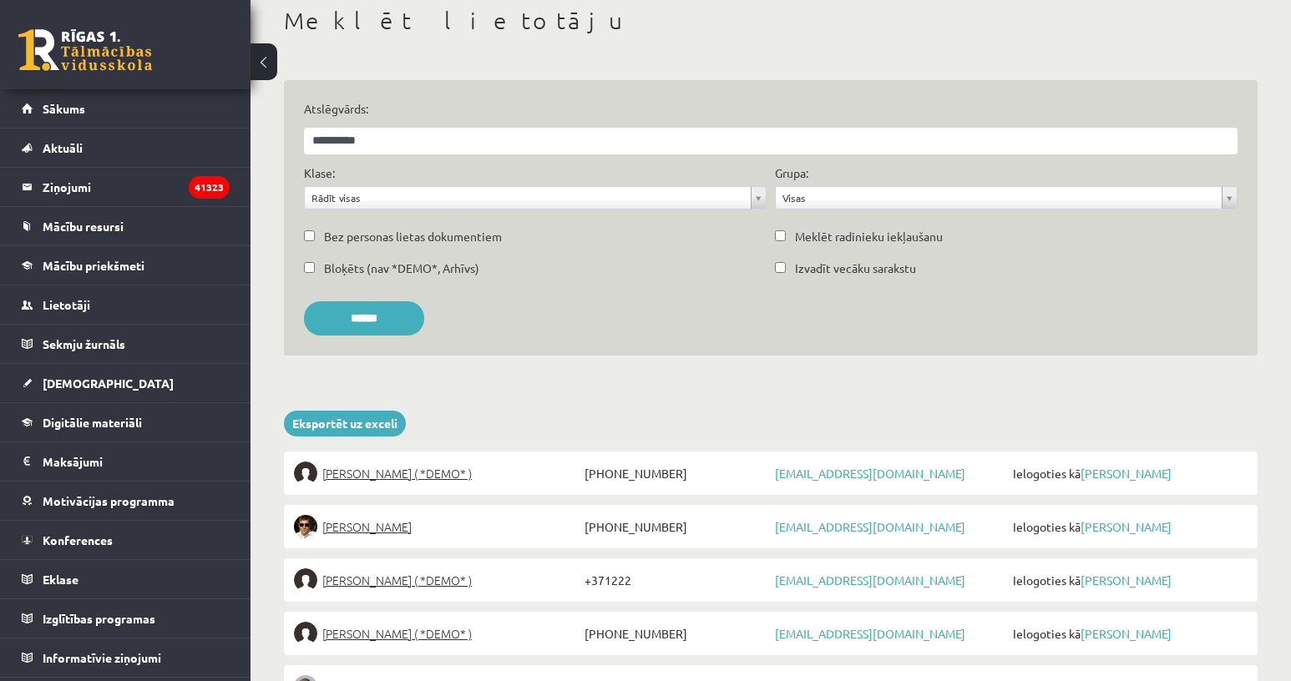
scroll to position [118, 0]
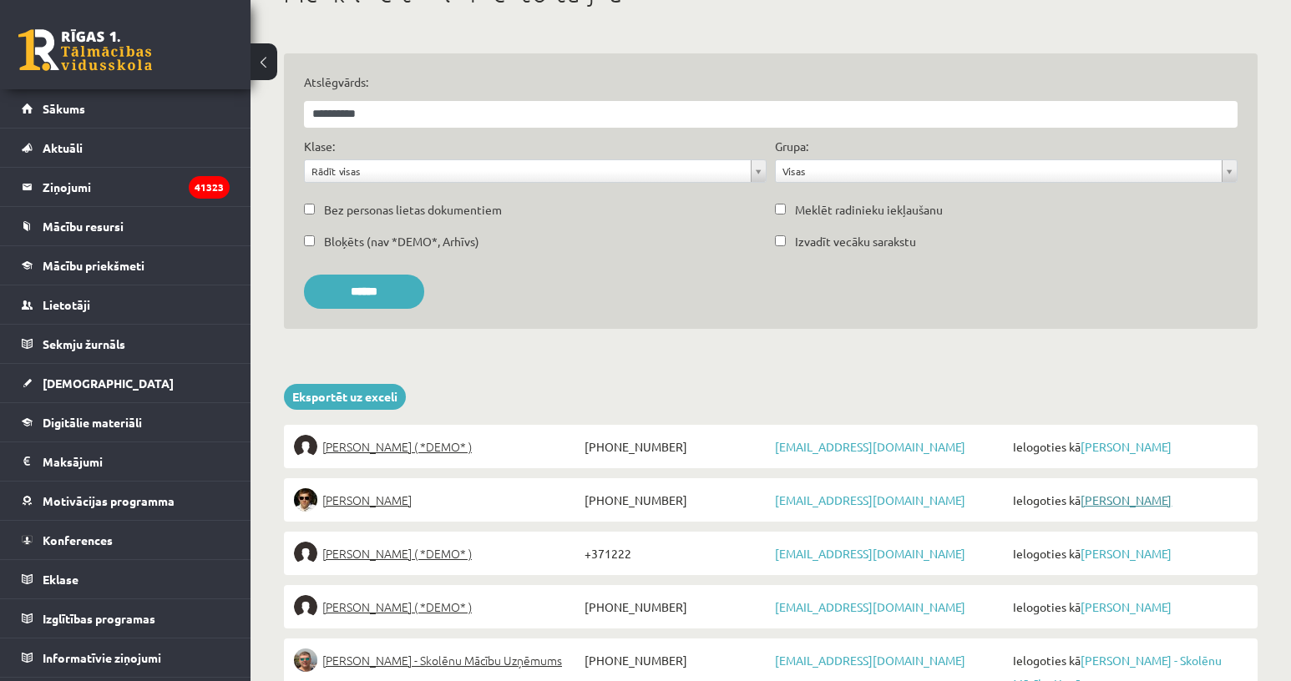
click at [1123, 502] on link "Ivo Čapiņš" at bounding box center [1126, 500] width 91 height 15
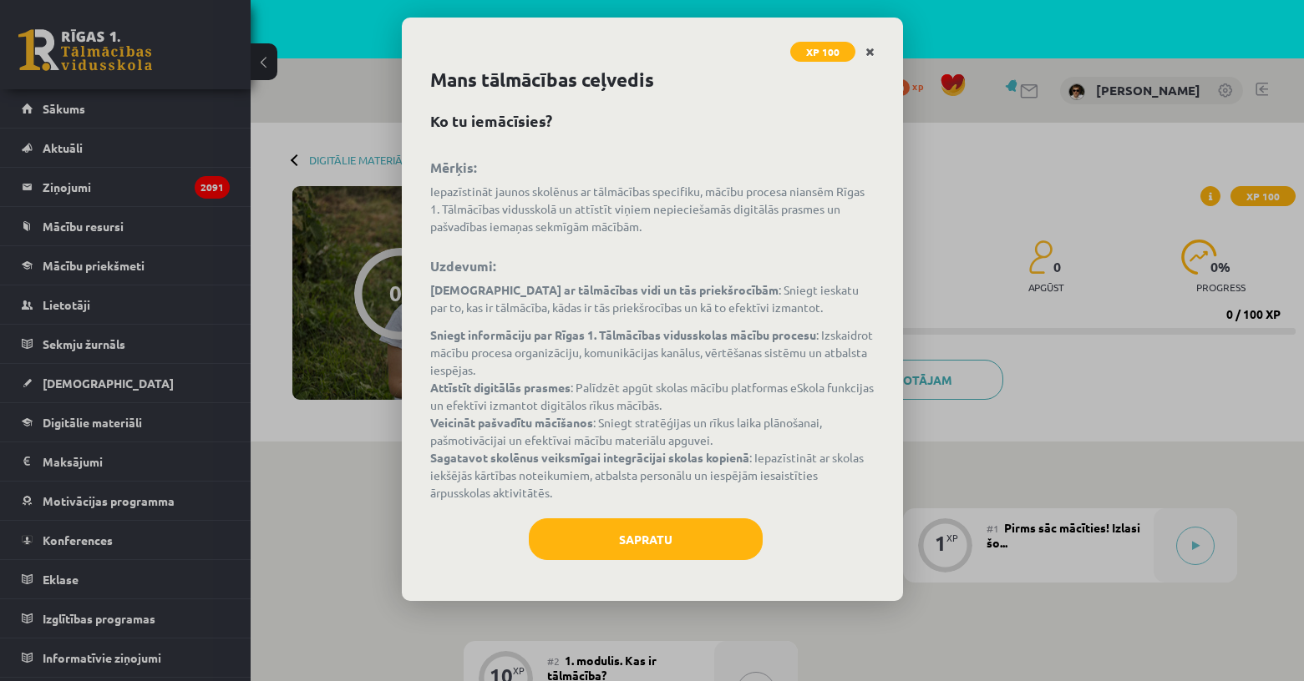
click at [873, 53] on icon "Close" at bounding box center [869, 53] width 9 height 12
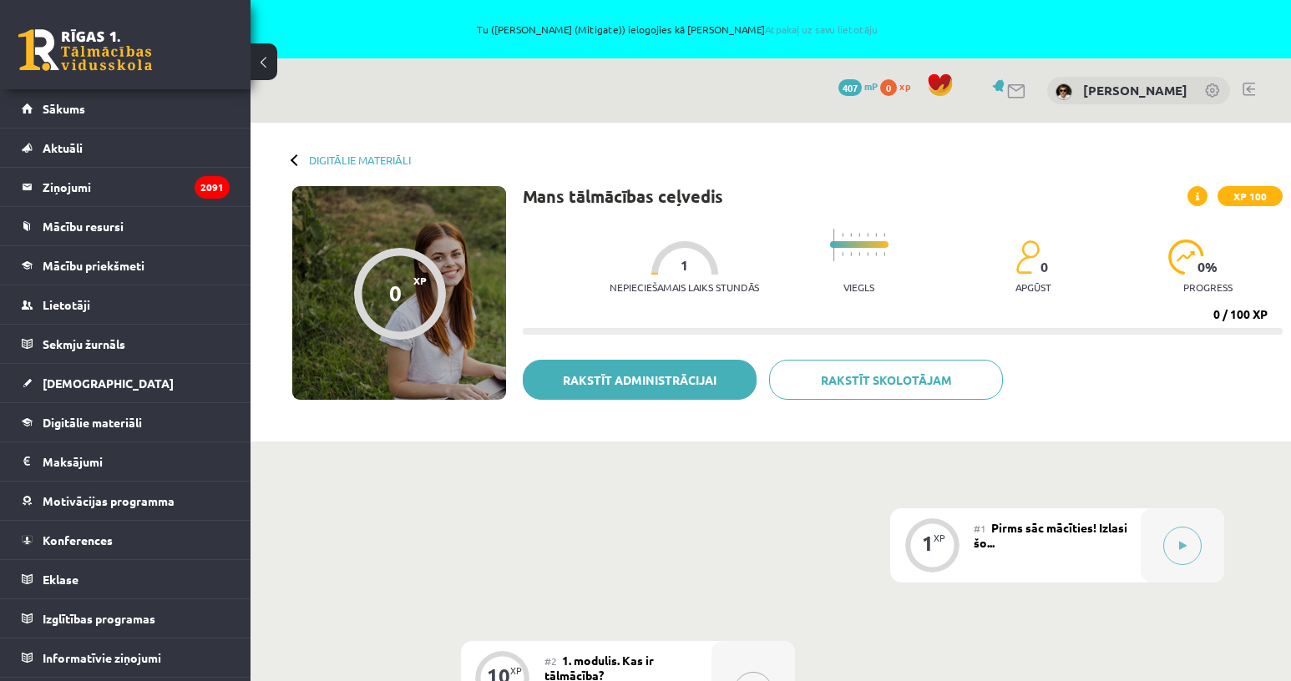
click at [585, 389] on link "Rakstīt administrācijai" at bounding box center [640, 380] width 234 height 40
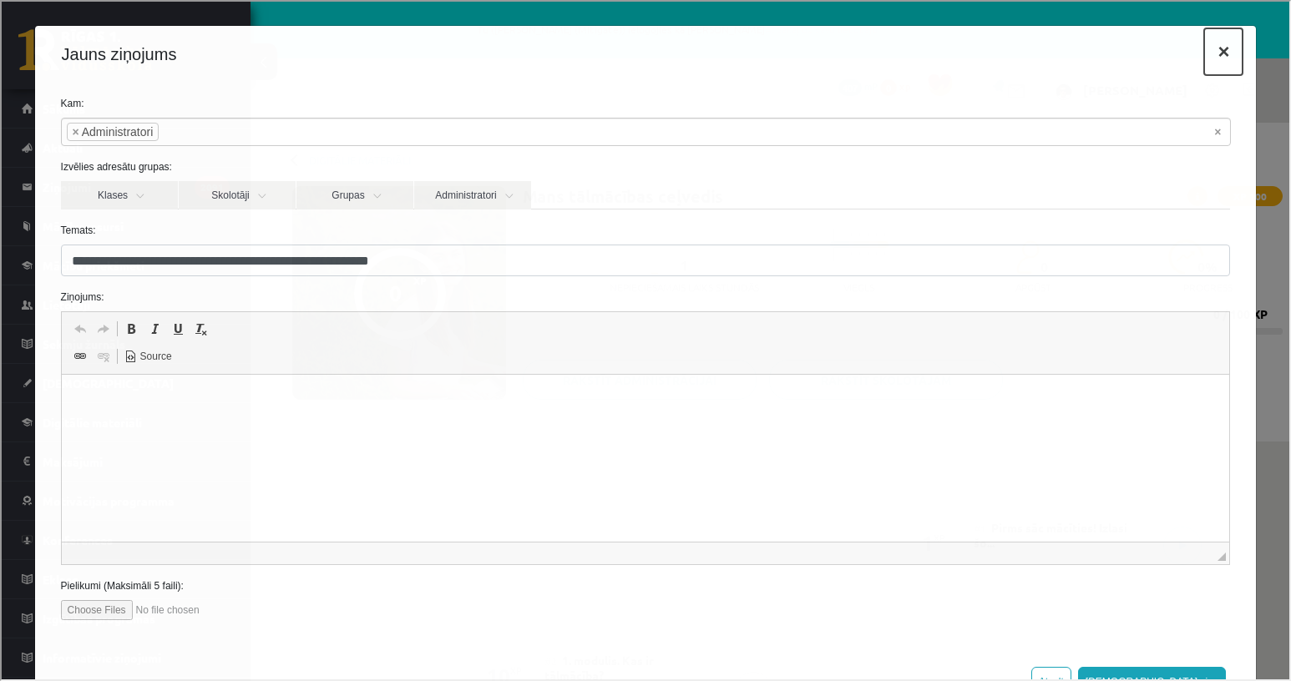
click at [1211, 50] on button "×" at bounding box center [1222, 50] width 38 height 47
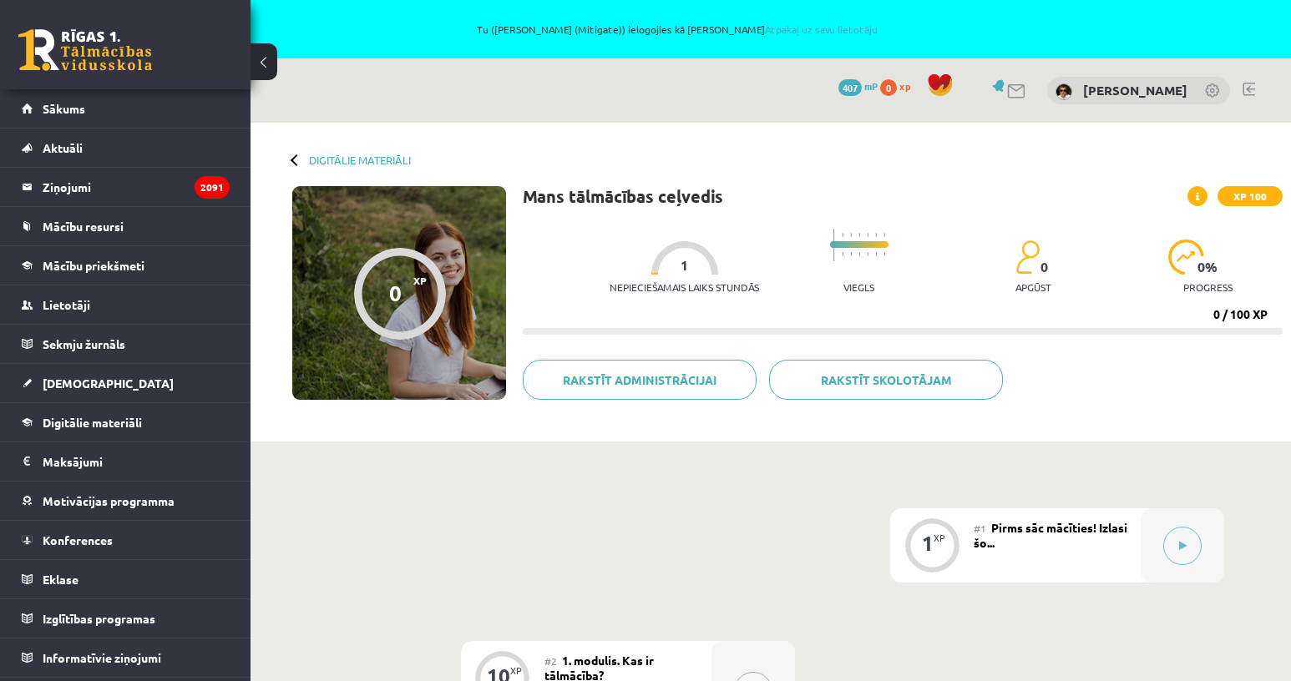
click at [1213, 89] on link at bounding box center [1213, 92] width 17 height 17
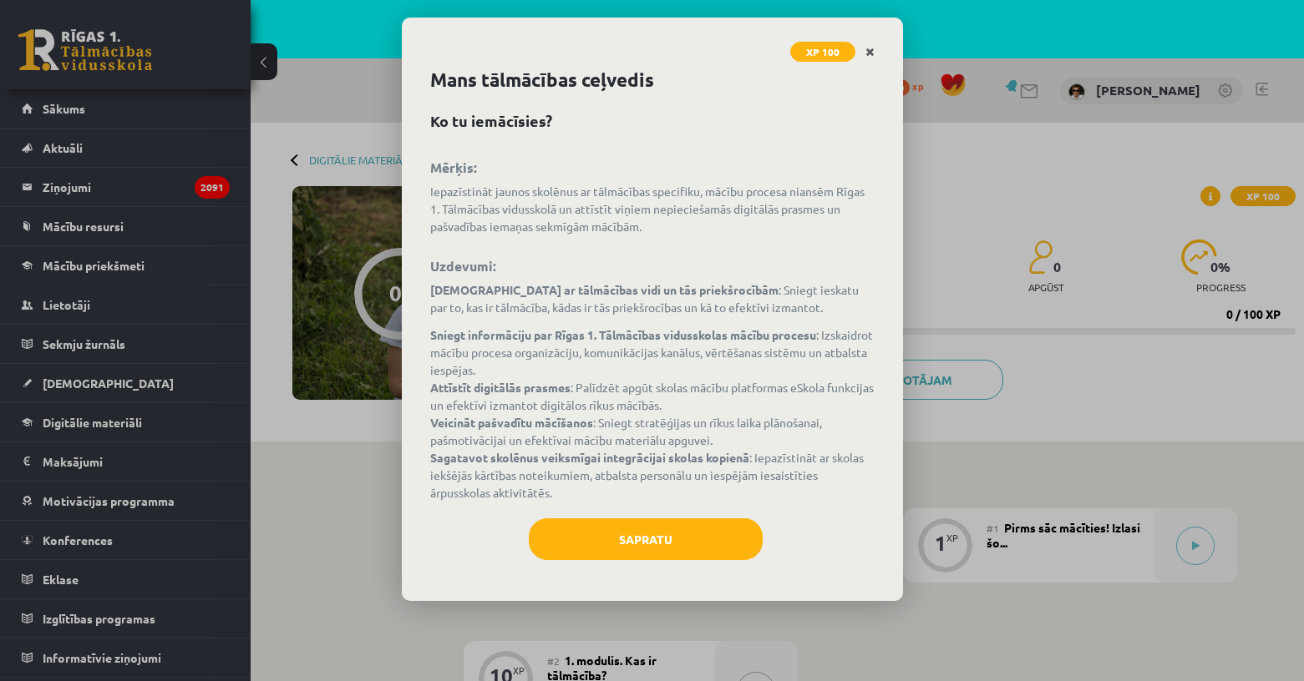
click at [869, 54] on icon "Close" at bounding box center [869, 53] width 9 height 12
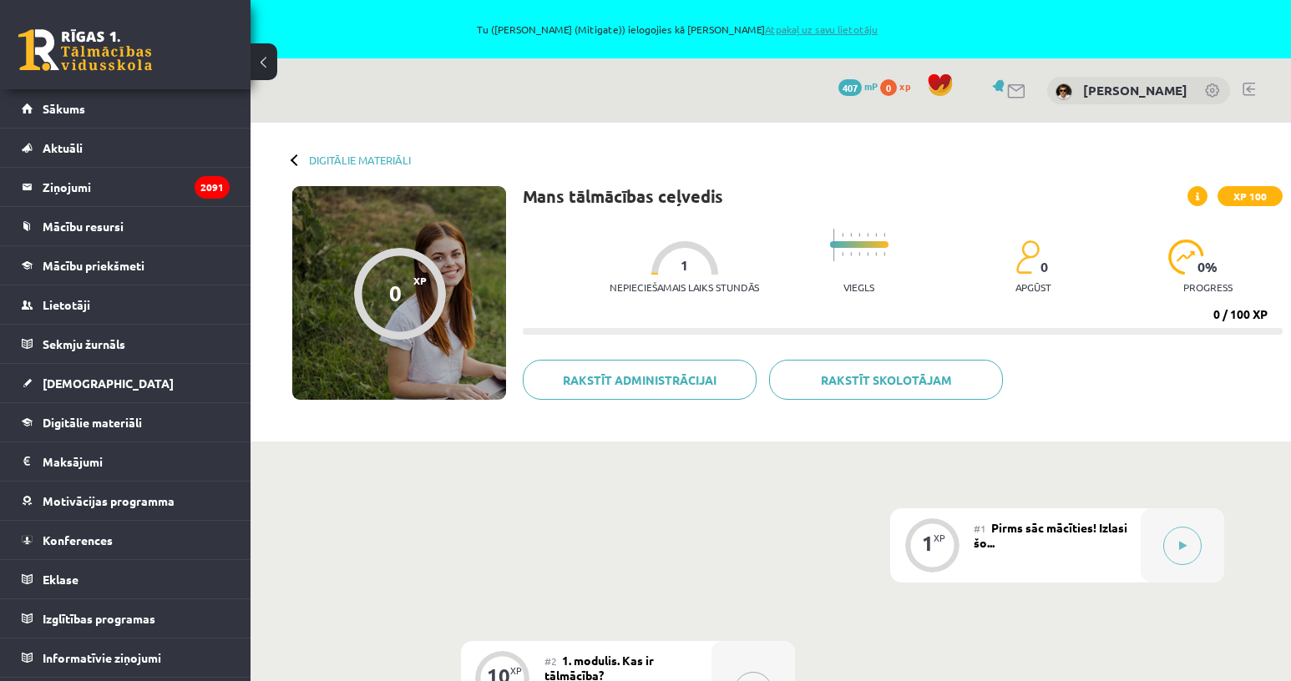
click at [817, 24] on link "Atpakaļ uz savu lietotāju" at bounding box center [821, 29] width 113 height 13
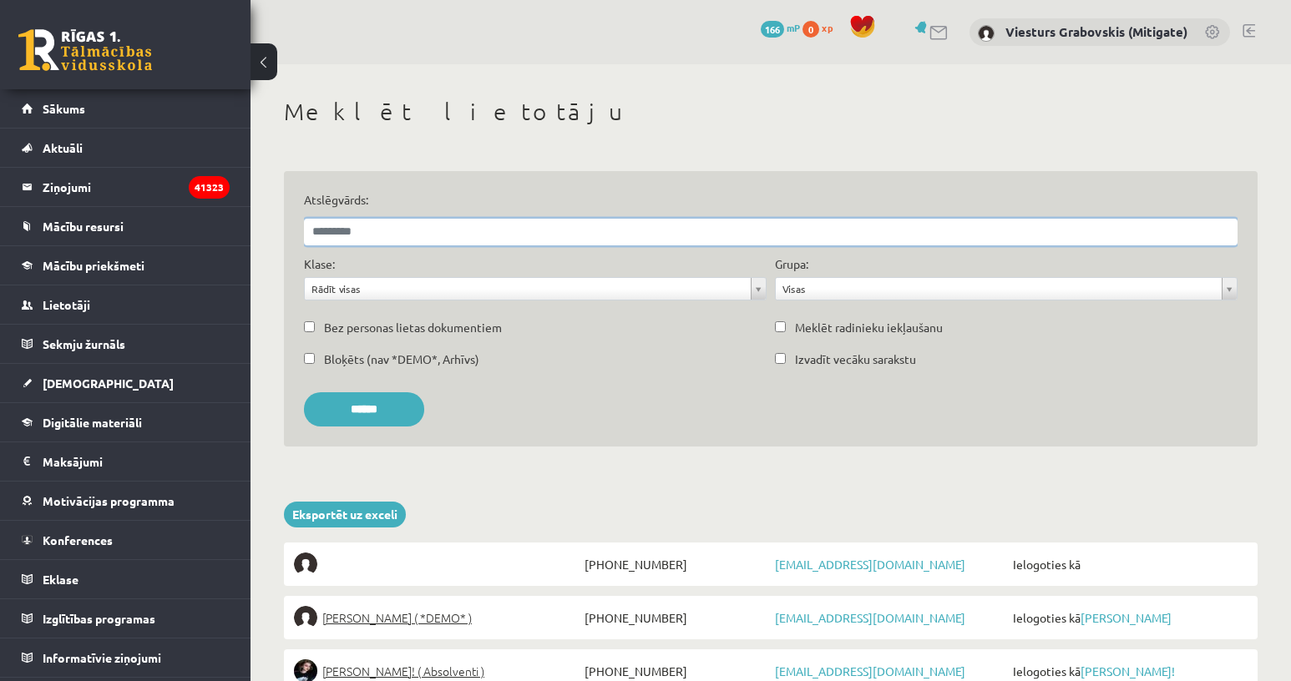
click at [385, 234] on input "Atslēgvārds:" at bounding box center [771, 232] width 934 height 27
type input "**********"
click at [357, 407] on input "******" at bounding box center [364, 410] width 120 height 34
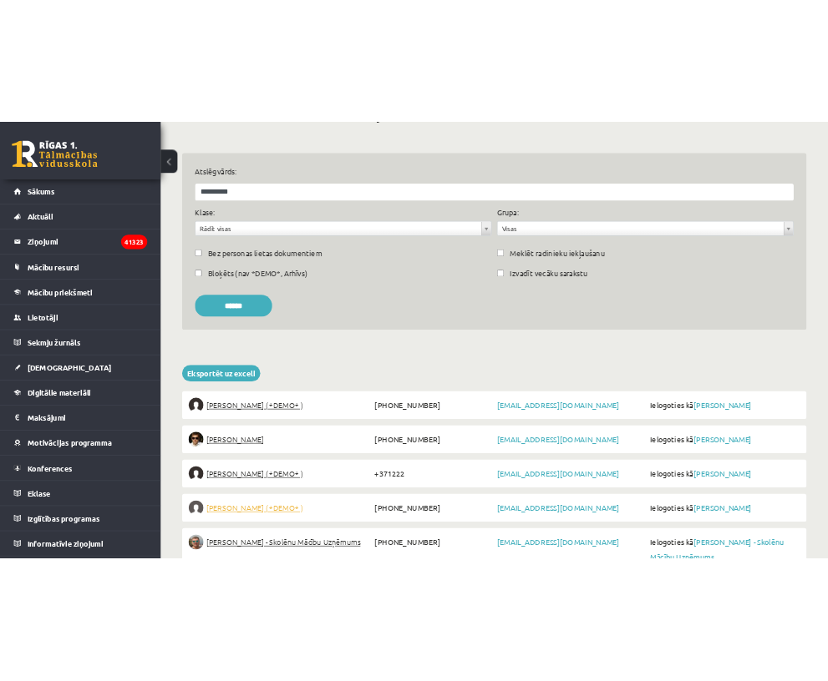
scroll to position [124, 0]
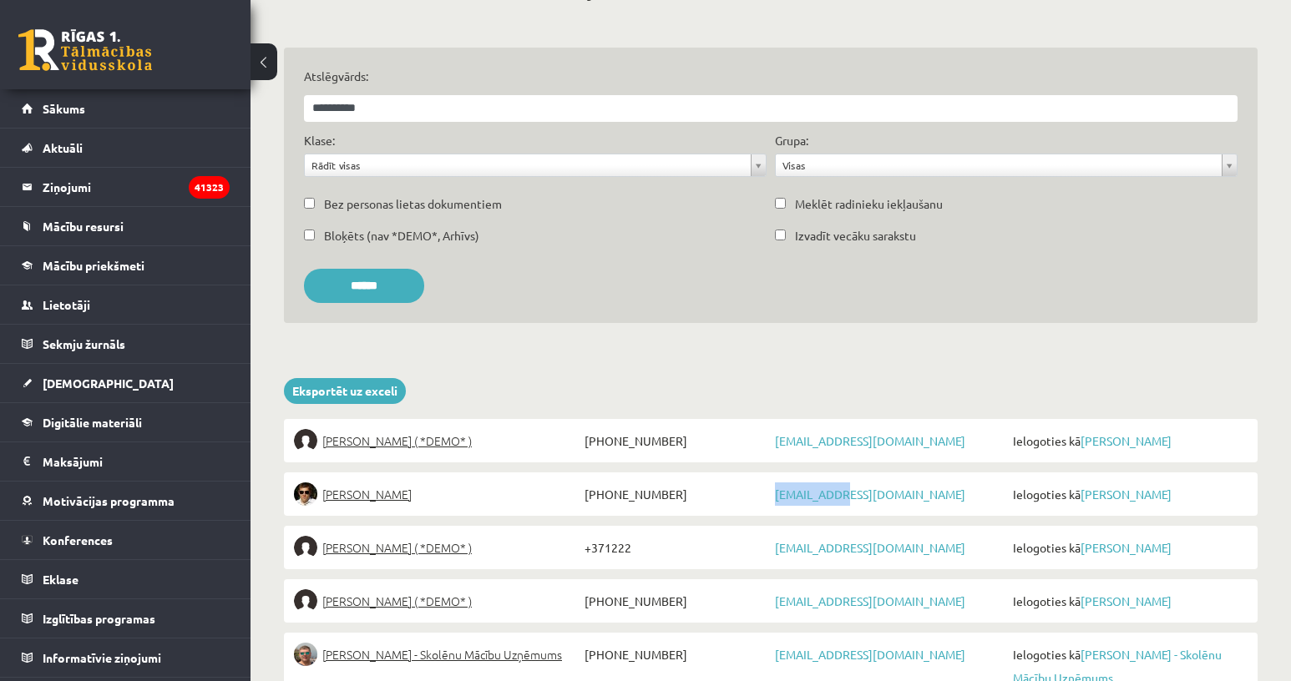
drag, startPoint x: 843, startPoint y: 497, endPoint x: 775, endPoint y: 500, distance: 67.7
click at [775, 500] on span "ivo@r1tv.lv" at bounding box center [890, 494] width 239 height 23
copy link "ivo@r1tv.lv"
